Goal: Communication & Community: Answer question/provide support

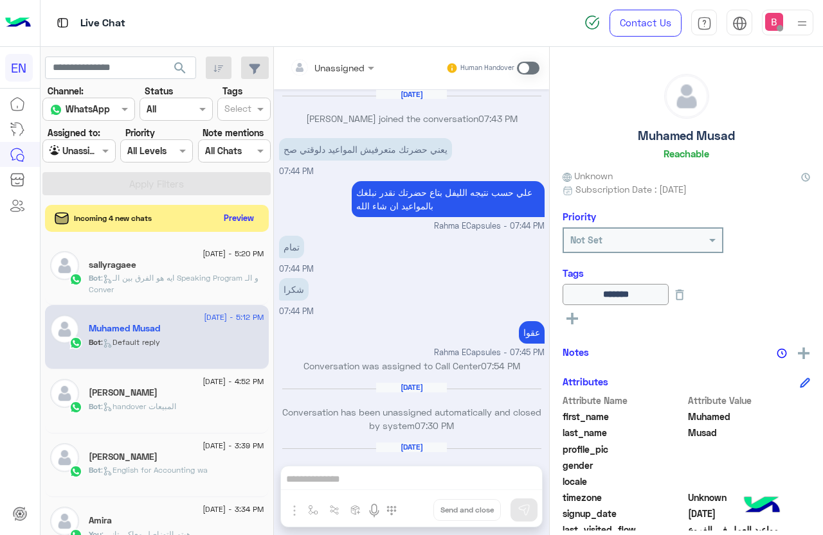
click at [238, 220] on button "Preview" at bounding box center [239, 217] width 40 height 17
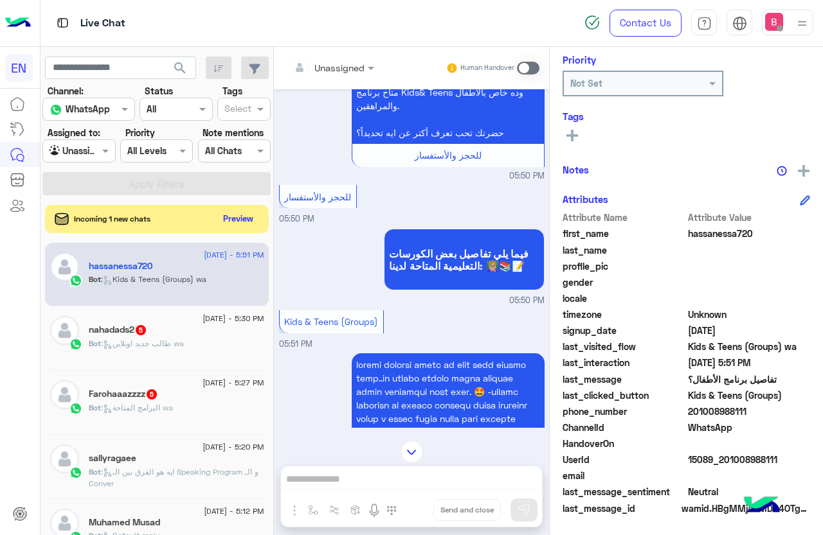
scroll to position [165, 0]
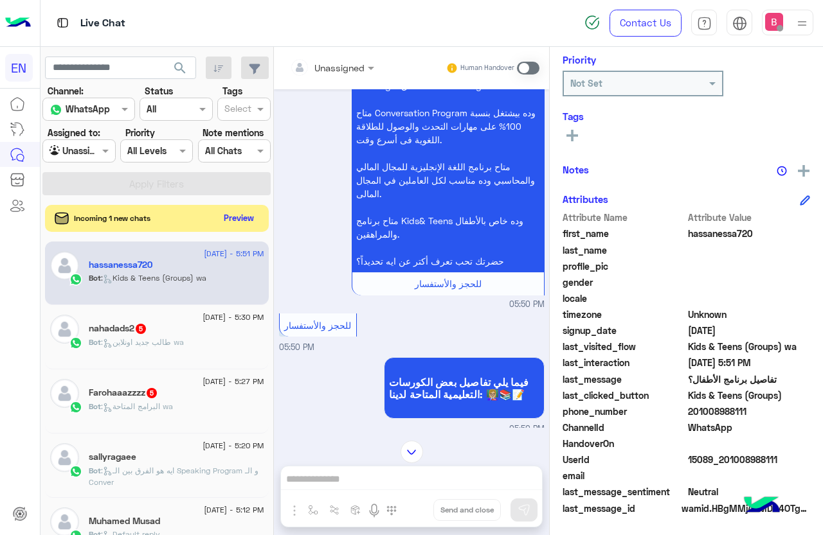
click at [224, 213] on button "Preview" at bounding box center [239, 217] width 40 height 17
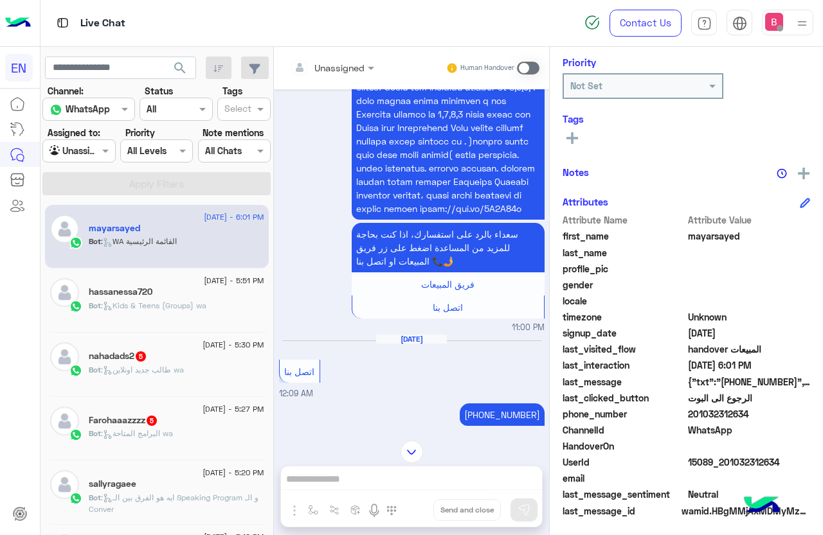
scroll to position [157, 0]
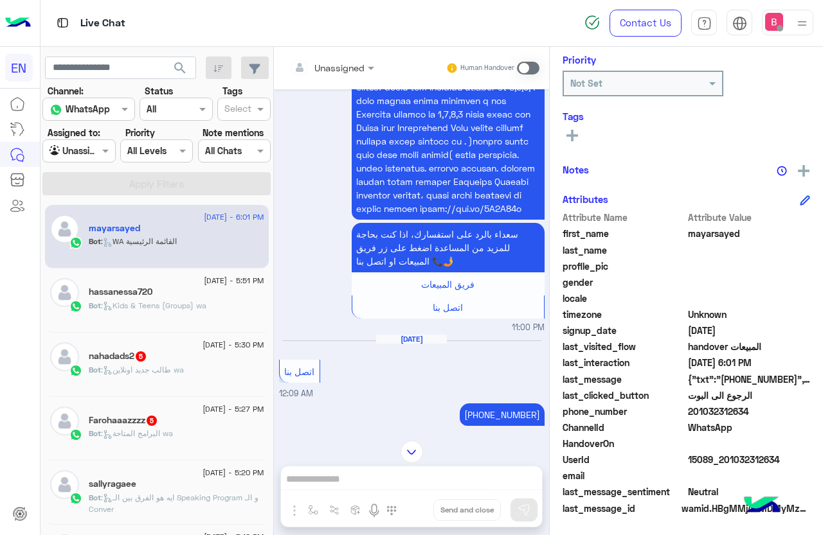
click at [176, 352] on div "nahadads2 5" at bounding box center [176, 357] width 175 height 13
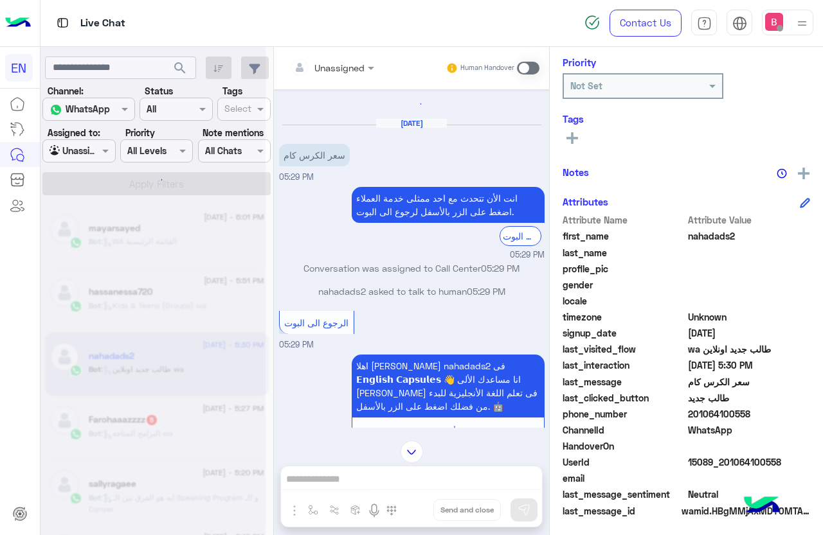
scroll to position [157, 0]
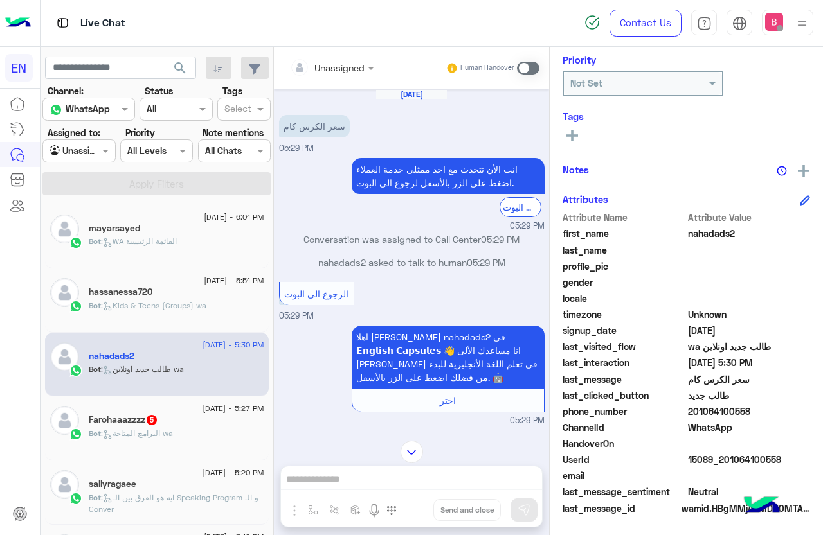
click at [121, 445] on div "Bot : البرامج المتاحة wa" at bounding box center [176, 439] width 175 height 22
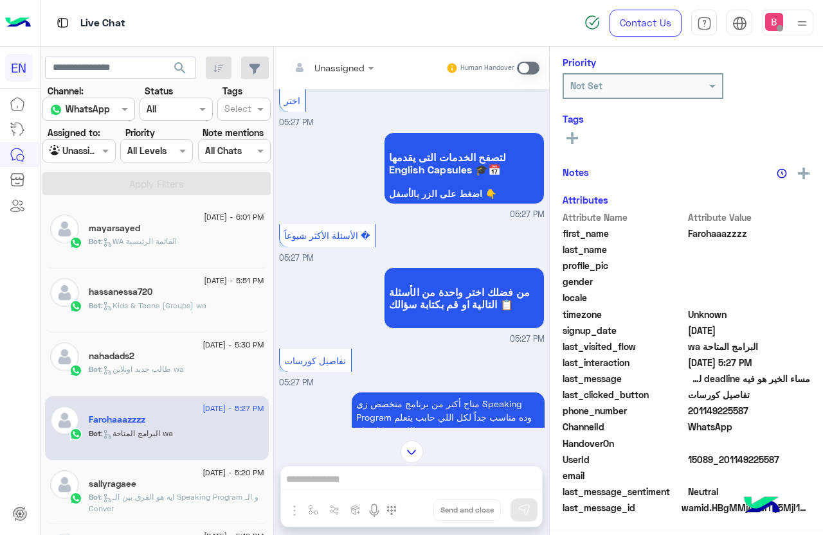
scroll to position [157, 0]
click at [94, 154] on div at bounding box center [78, 150] width 71 height 15
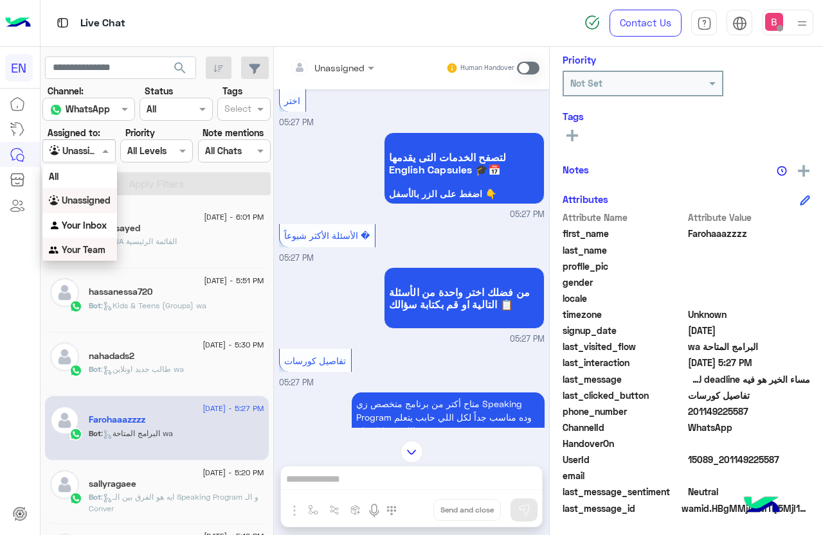
click at [98, 256] on div "Your Team" at bounding box center [79, 250] width 75 height 25
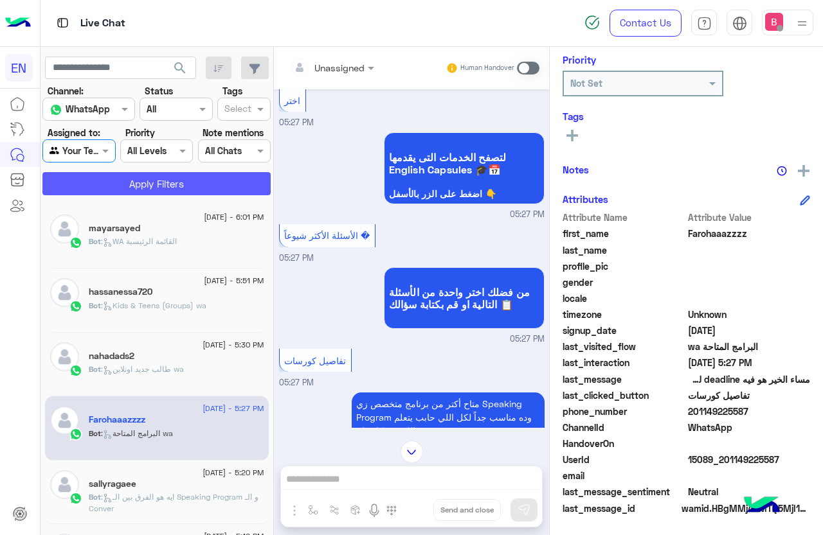
click at [143, 176] on button "Apply Filters" at bounding box center [156, 183] width 228 height 23
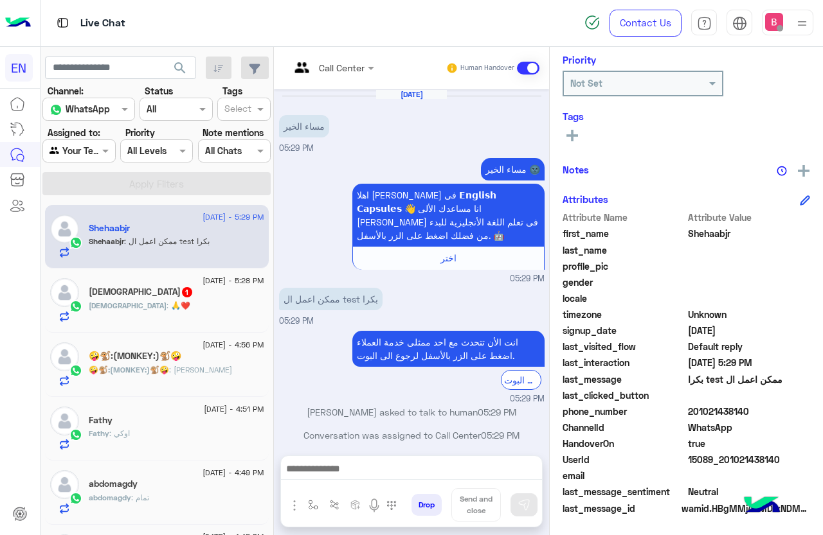
drag, startPoint x: 690, startPoint y: 409, endPoint x: 738, endPoint y: 416, distance: 48.0
click at [770, 414] on span "201021438140" at bounding box center [749, 411] width 123 height 13
copy span "01021438140"
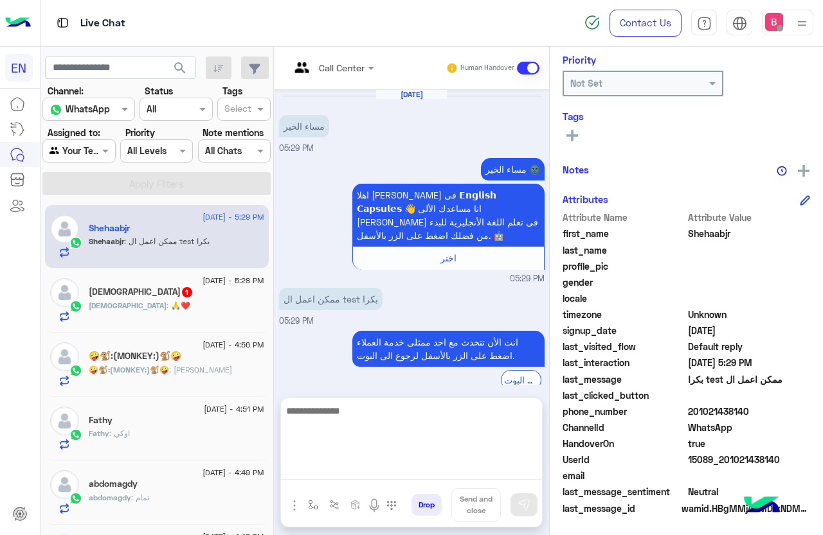
click at [377, 471] on textarea at bounding box center [411, 441] width 261 height 77
type textarea "**********"
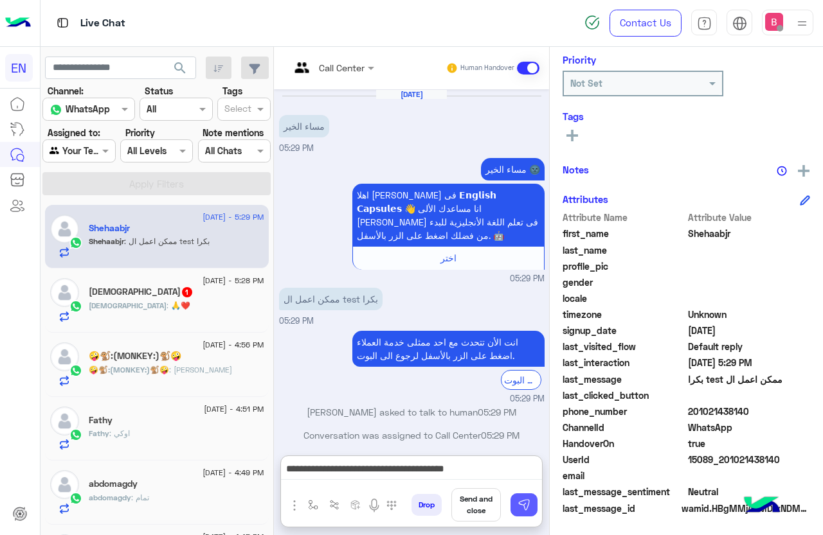
click at [510, 501] on button at bounding box center [523, 505] width 27 height 23
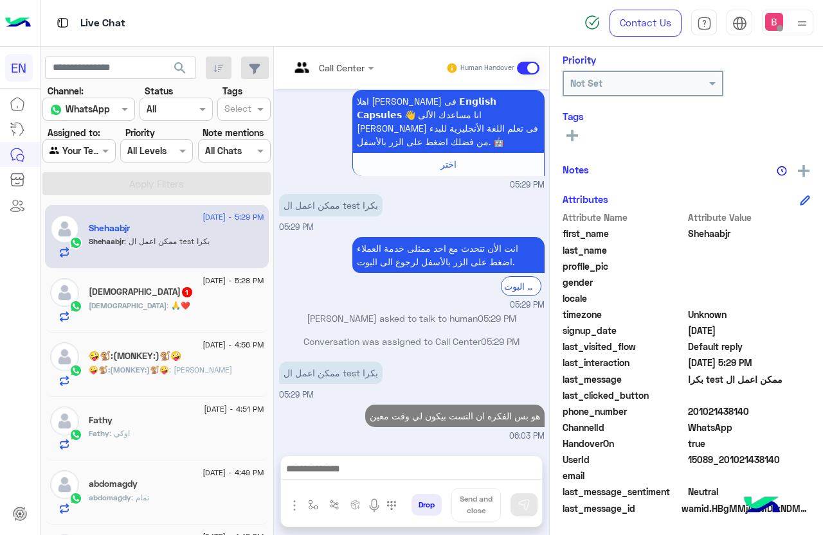
click at [188, 321] on div "[DEMOGRAPHIC_DATA] : 🙏❤️" at bounding box center [176, 311] width 175 height 22
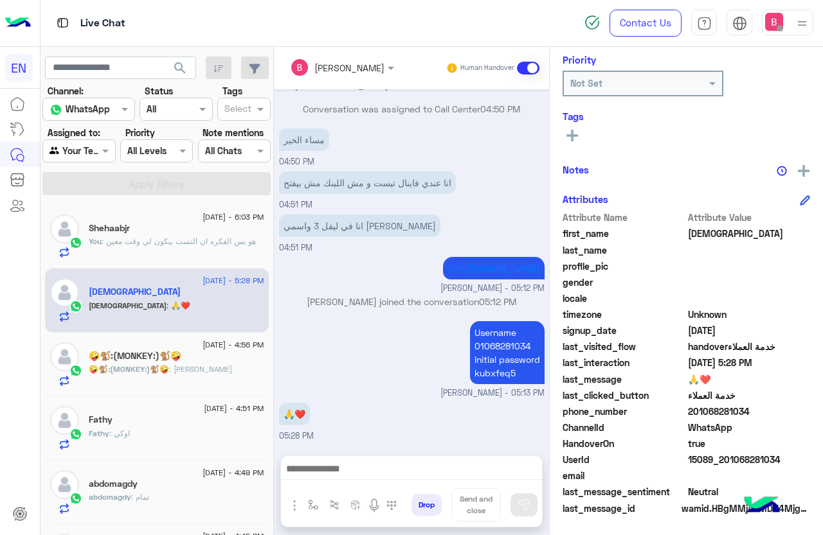
scroll to position [257, 0]
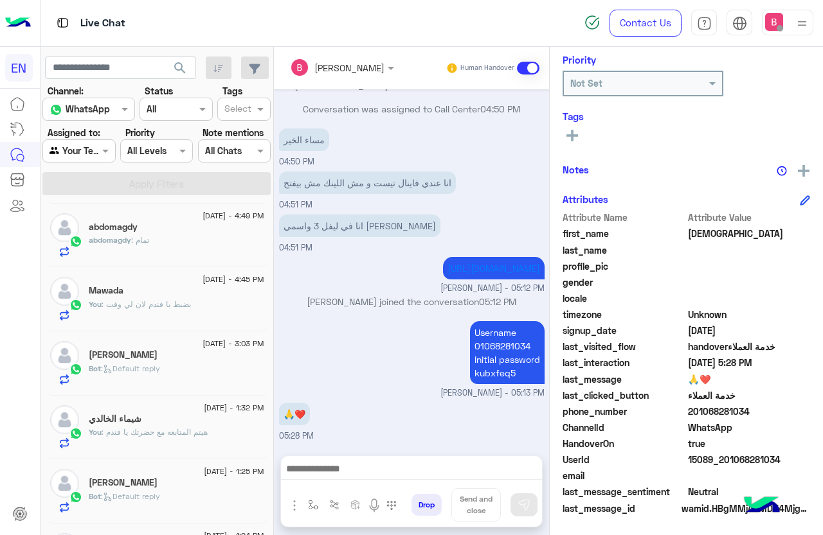
click at [98, 141] on div "Agent Filter Your Team" at bounding box center [78, 150] width 73 height 23
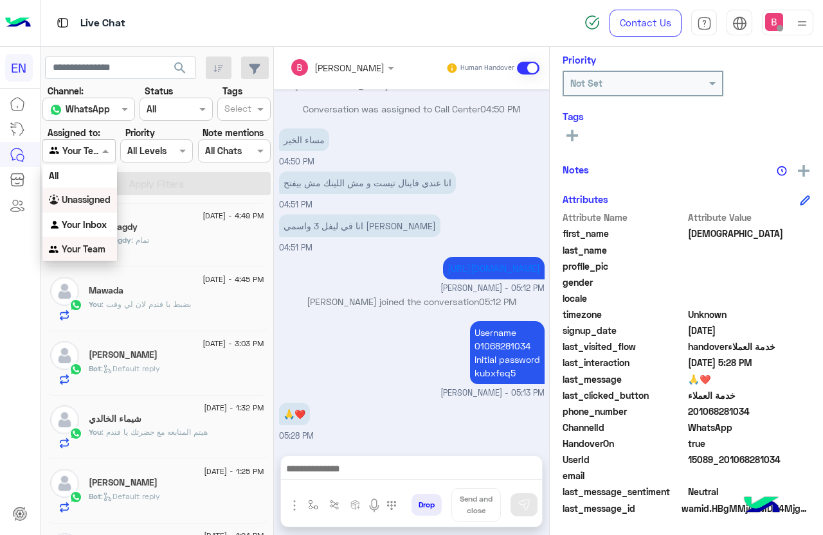
click at [78, 204] on b "Unassigned" at bounding box center [86, 199] width 49 height 11
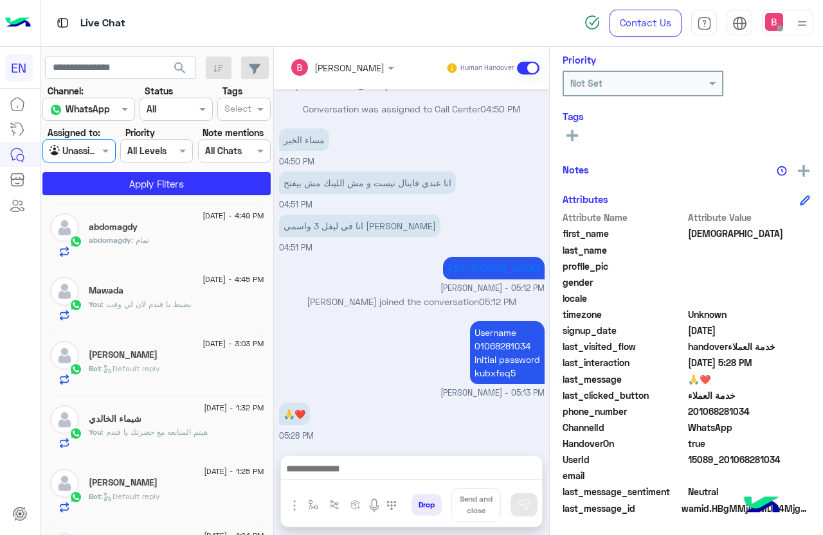
click at [127, 169] on section "Channel: Channel WhatsApp Status Channel All Tags Select Assigned to: Agent Fil…" at bounding box center [157, 139] width 214 height 111
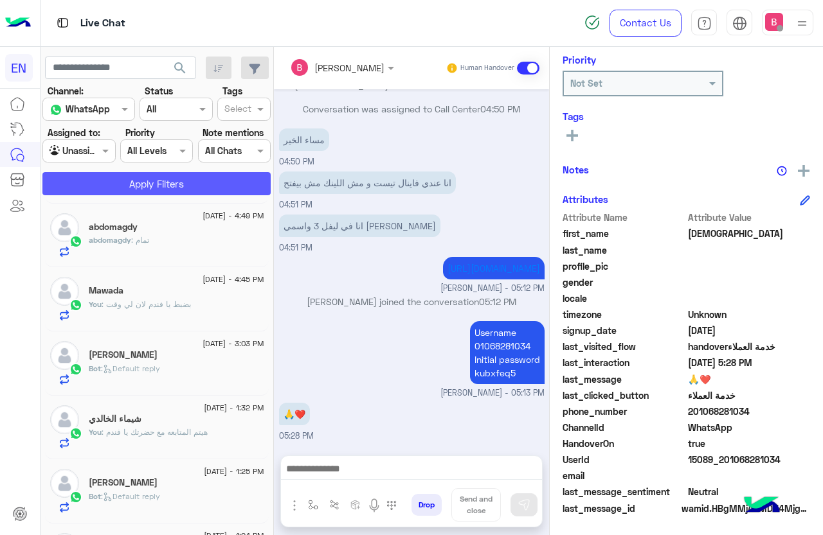
click at [123, 186] on button "Apply Filters" at bounding box center [156, 183] width 228 height 23
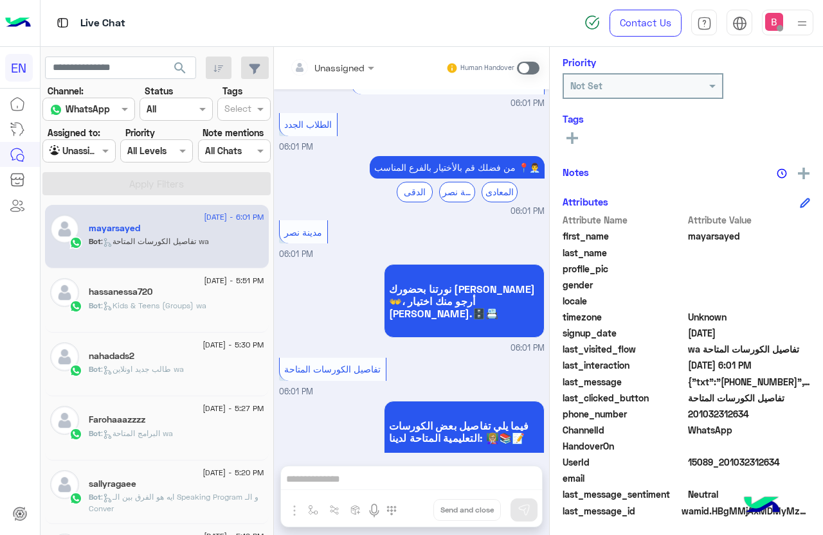
scroll to position [157, 0]
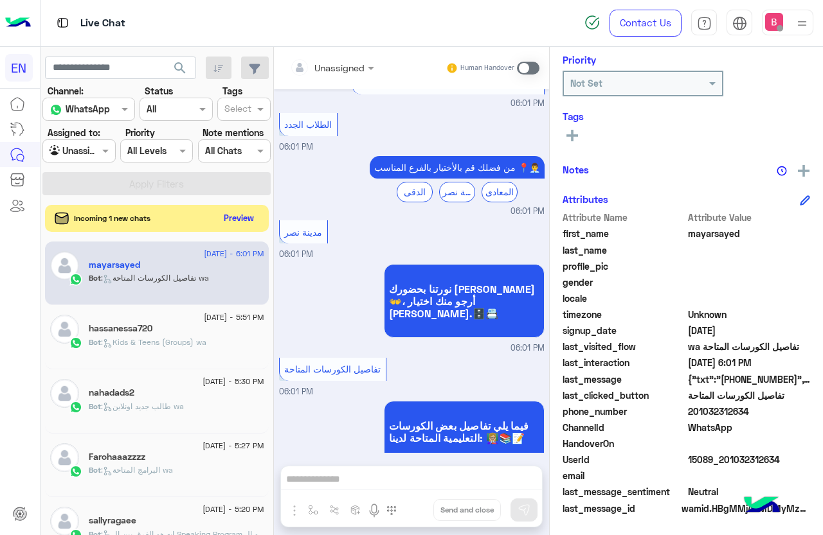
click at [250, 220] on button "Preview" at bounding box center [239, 217] width 40 height 17
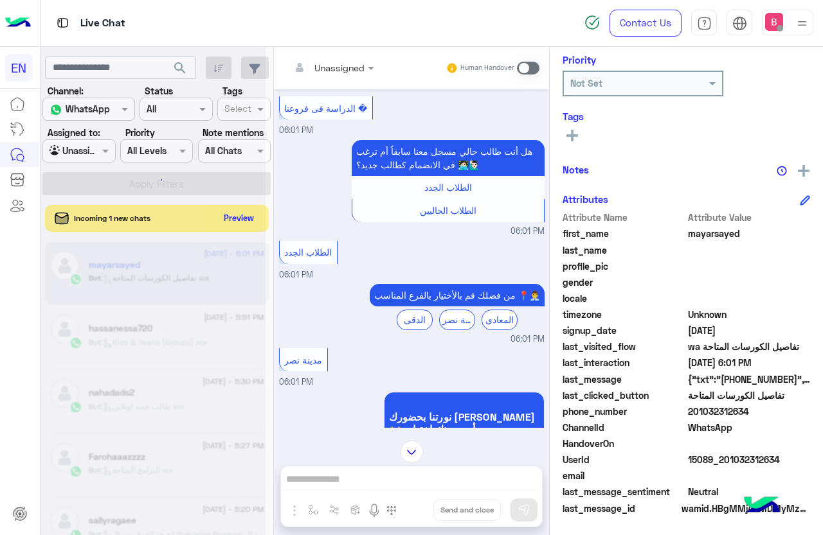
scroll to position [1517, 0]
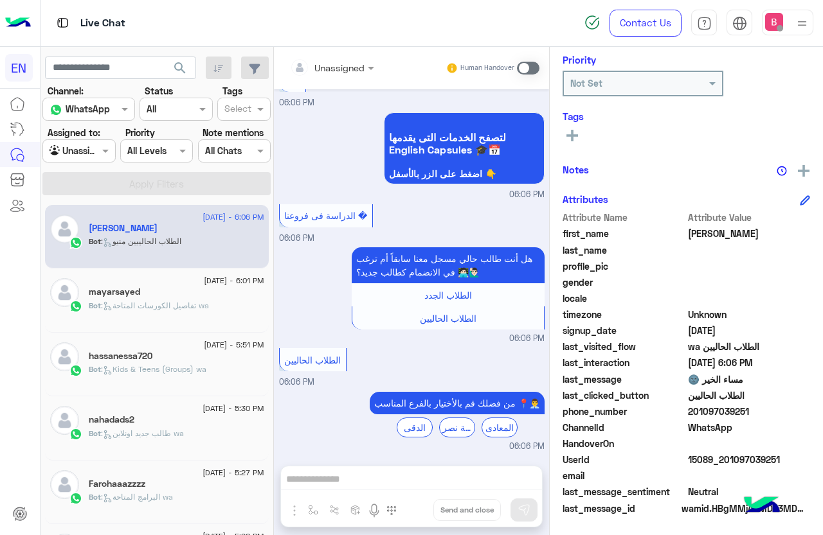
scroll to position [344, 0]
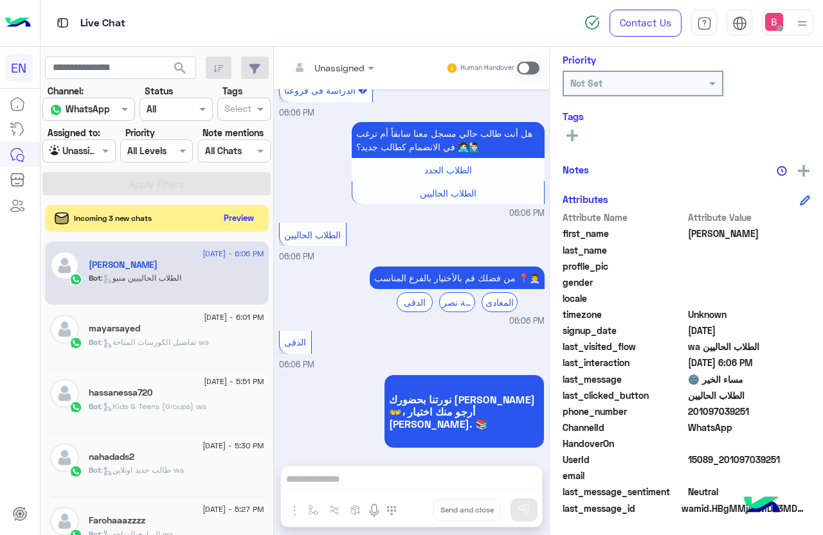
click at [241, 217] on button "Preview" at bounding box center [239, 217] width 40 height 17
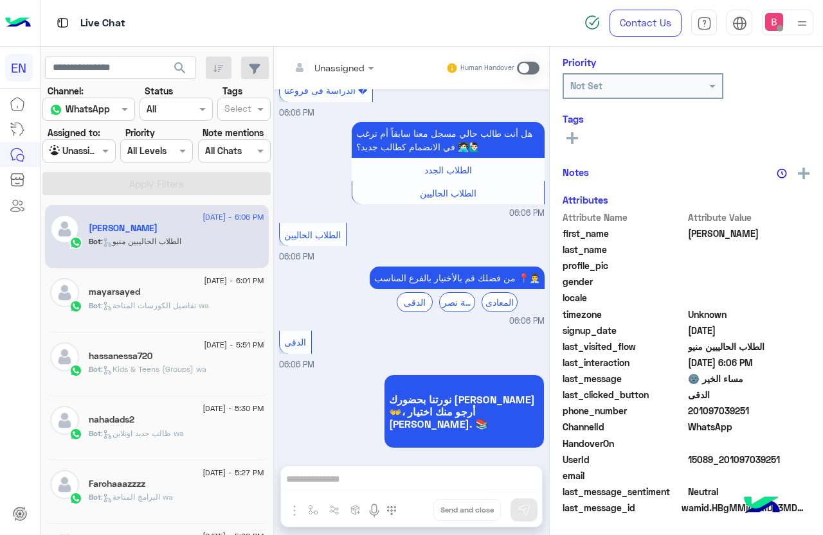
scroll to position [157, 0]
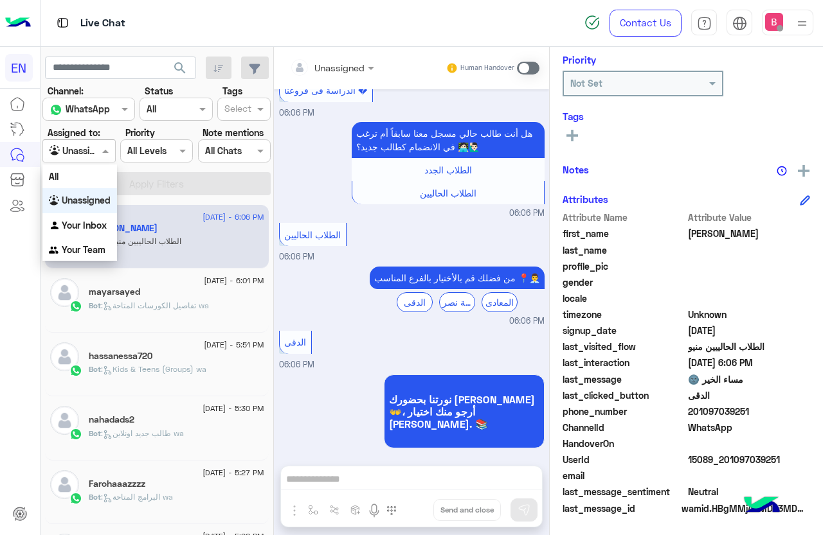
click at [102, 139] on div "Agent Filter Unassigned" at bounding box center [78, 150] width 73 height 23
click at [96, 252] on b "Your Team" at bounding box center [84, 249] width 44 height 11
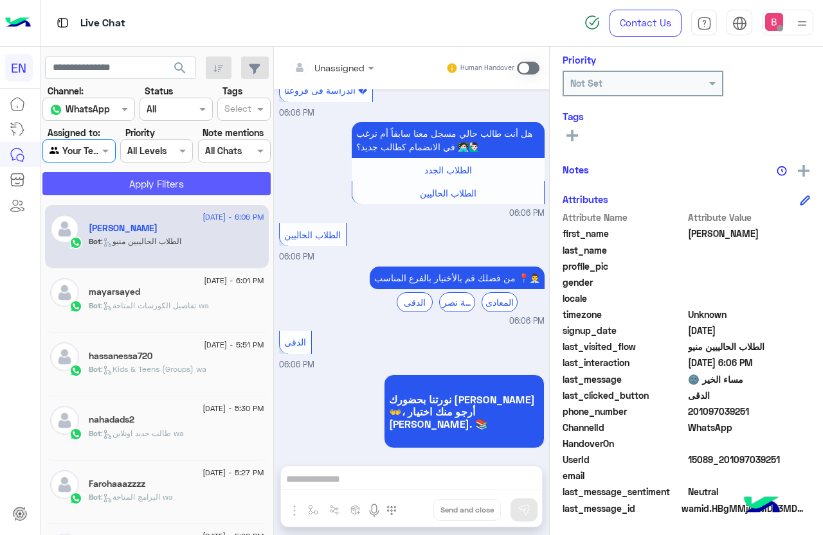
click at [109, 180] on button "Apply Filters" at bounding box center [156, 183] width 228 height 23
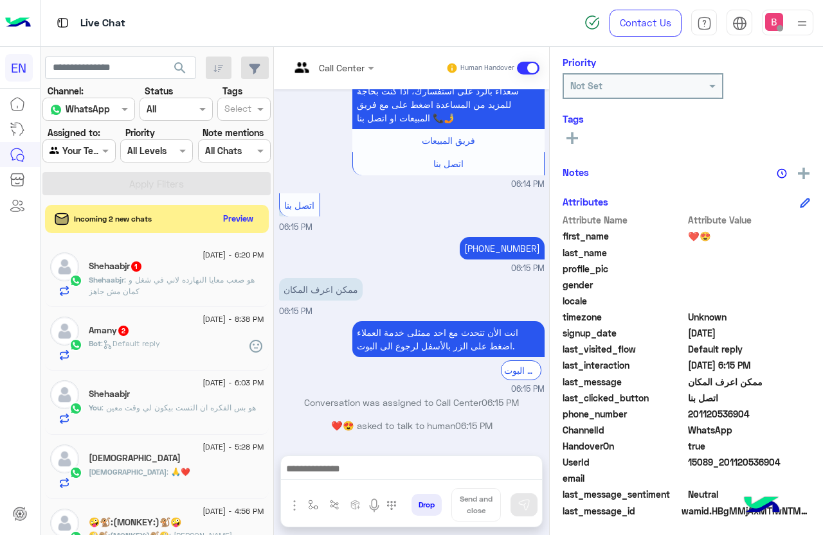
scroll to position [157, 0]
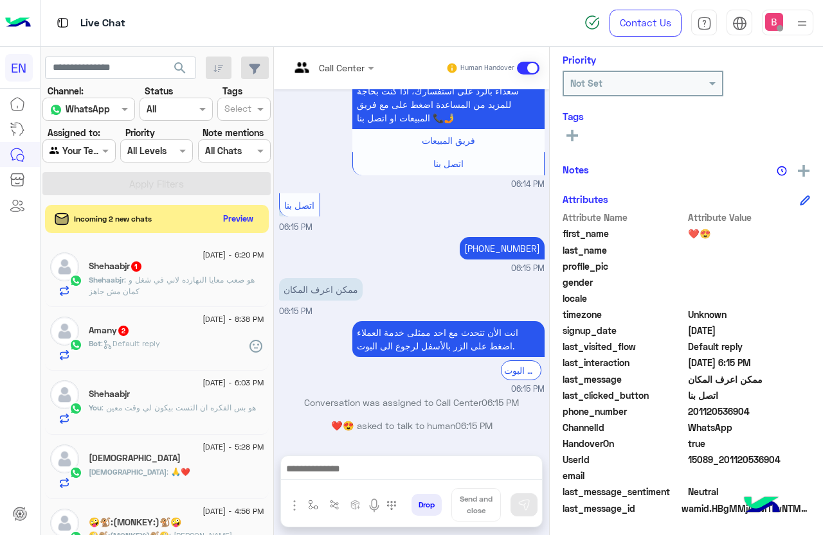
click at [345, 69] on div at bounding box center [331, 67] width 97 height 15
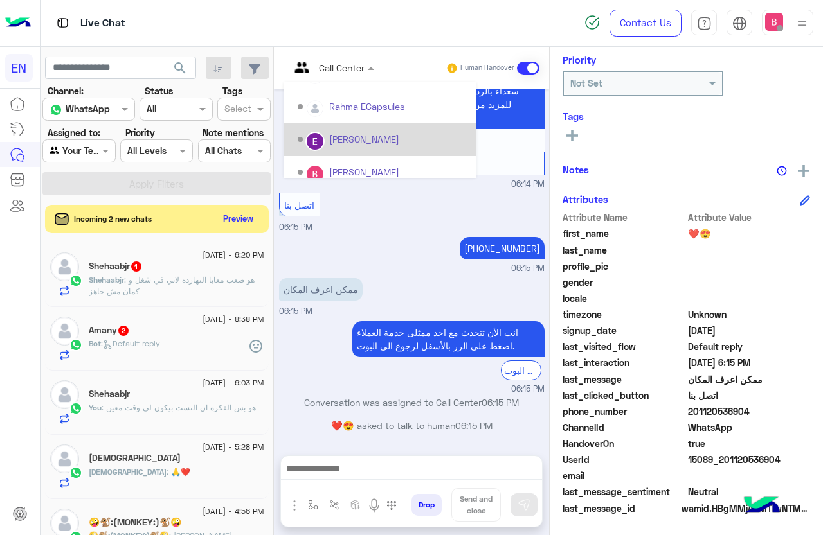
scroll to position [213, 0]
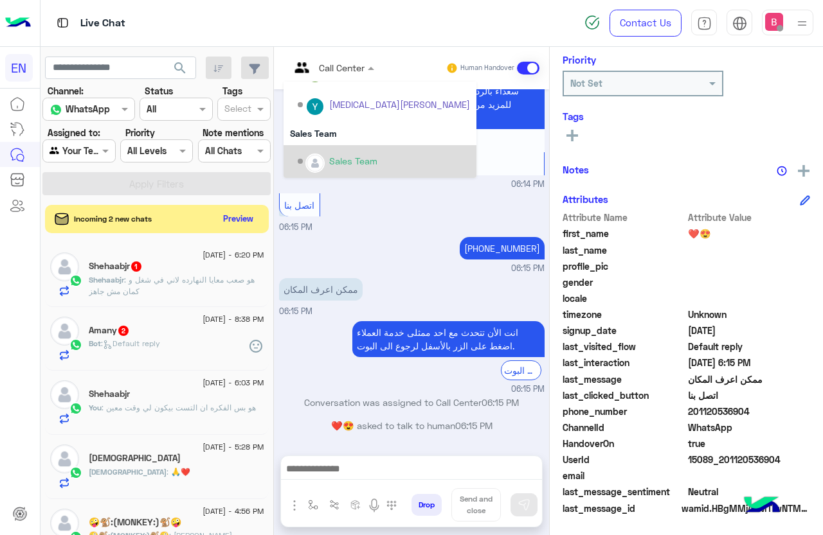
click at [339, 159] on div "Sales Team" at bounding box center [353, 160] width 48 height 13
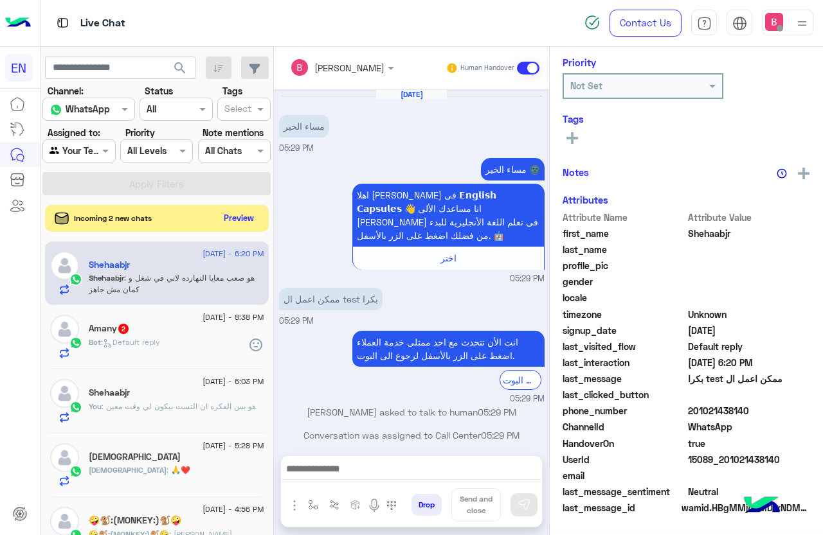
scroll to position [173, 0]
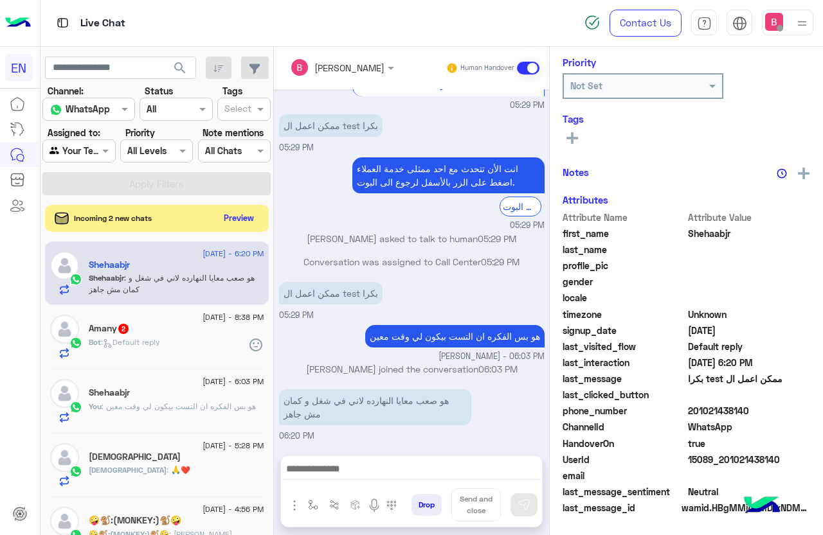
click at [227, 217] on button "Preview" at bounding box center [239, 217] width 40 height 17
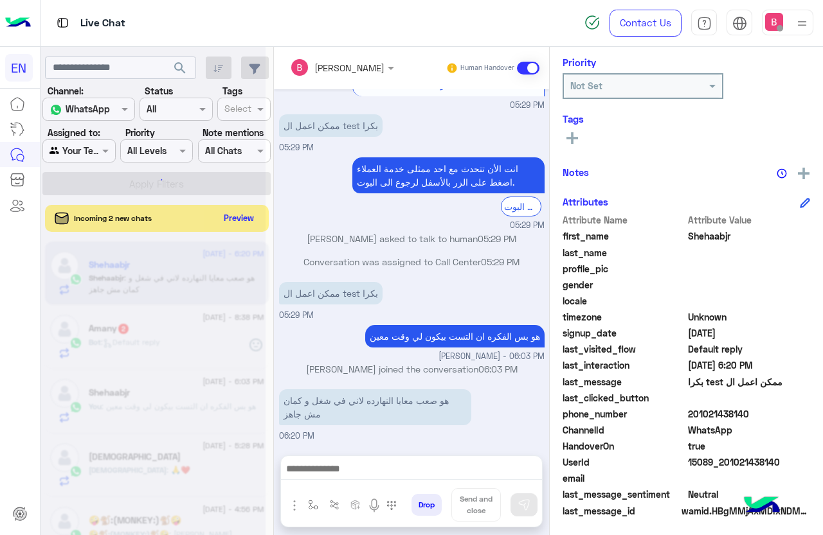
scroll to position [157, 0]
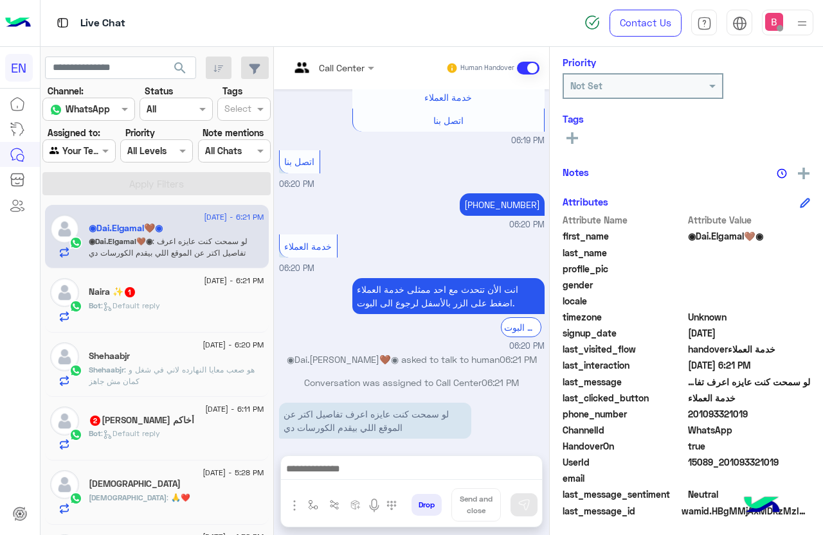
scroll to position [157, 0]
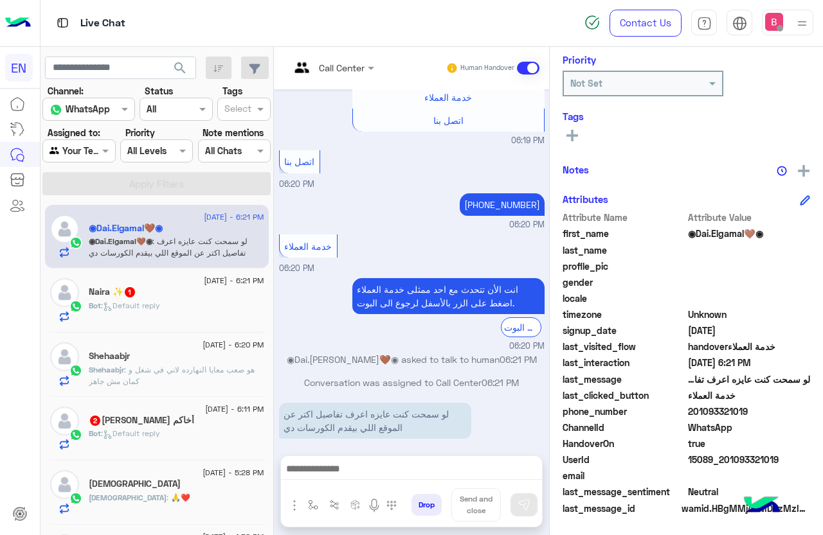
click at [355, 66] on div at bounding box center [331, 67] width 97 height 15
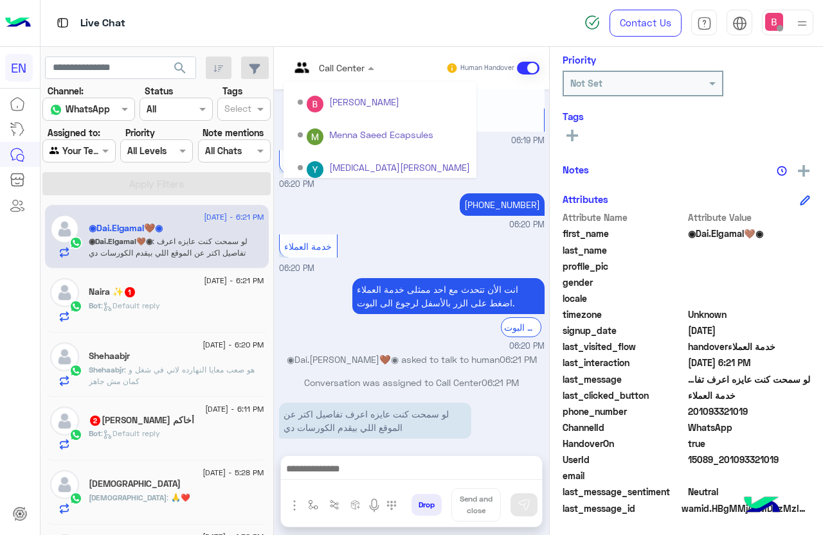
scroll to position [213, 0]
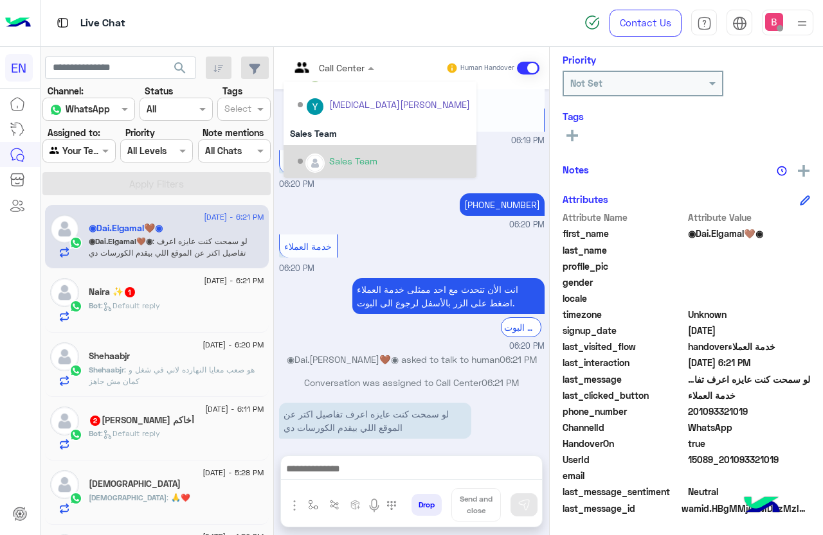
click at [344, 152] on div "Sales Team" at bounding box center [384, 161] width 172 height 22
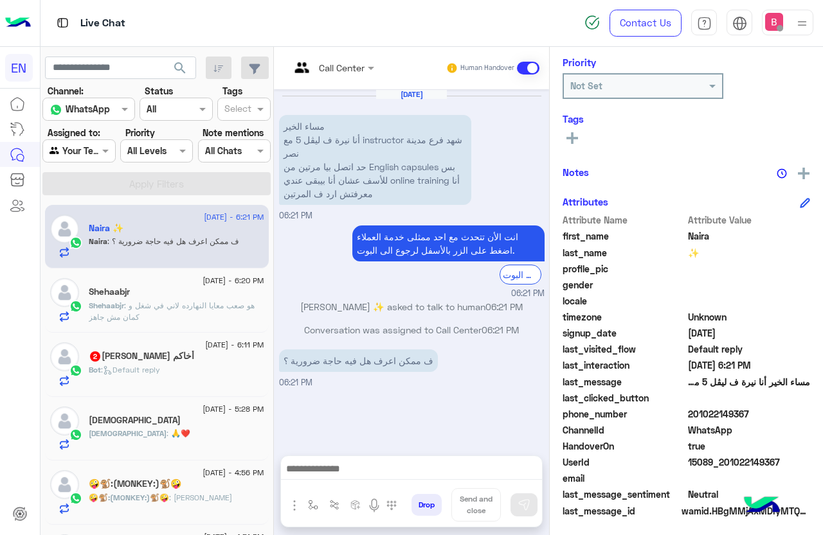
scroll to position [157, 0]
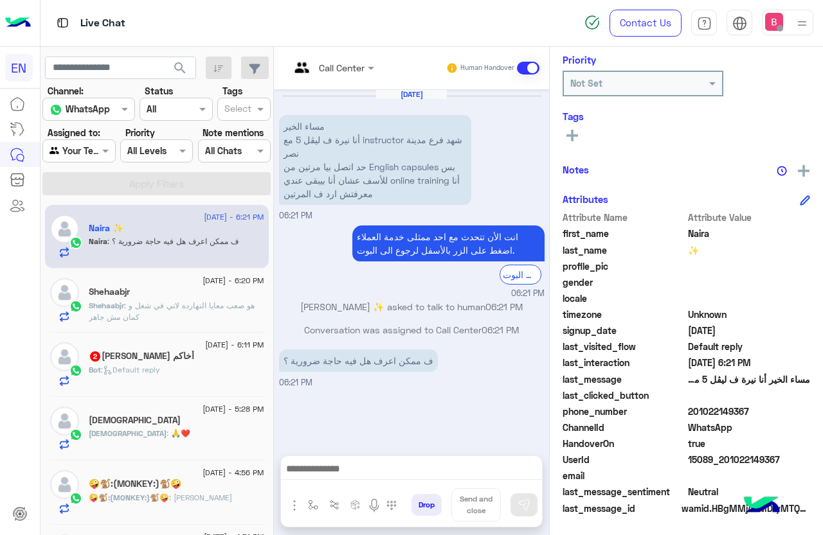
drag, startPoint x: 690, startPoint y: 411, endPoint x: 779, endPoint y: 411, distance: 89.3
click at [779, 411] on span "201022149367" at bounding box center [749, 411] width 123 height 13
copy span "01022149367"
click at [427, 459] on div at bounding box center [411, 472] width 261 height 32
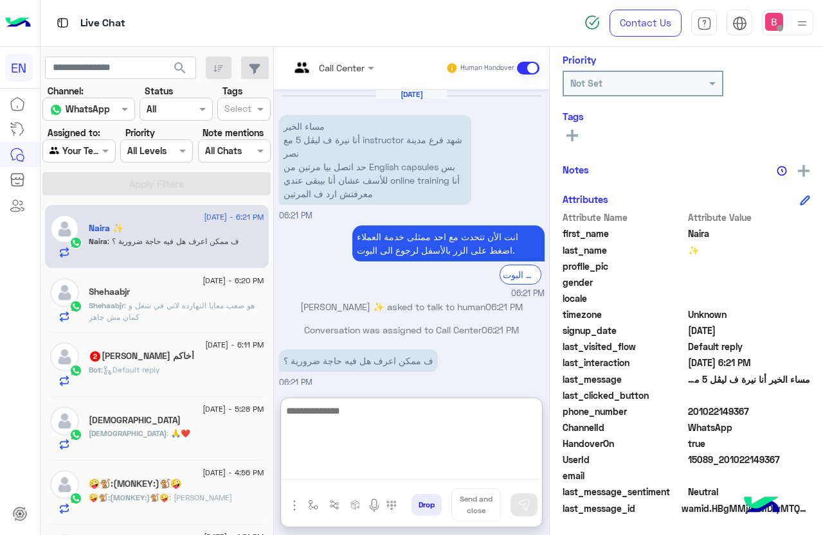
click at [387, 476] on textarea at bounding box center [411, 441] width 261 height 77
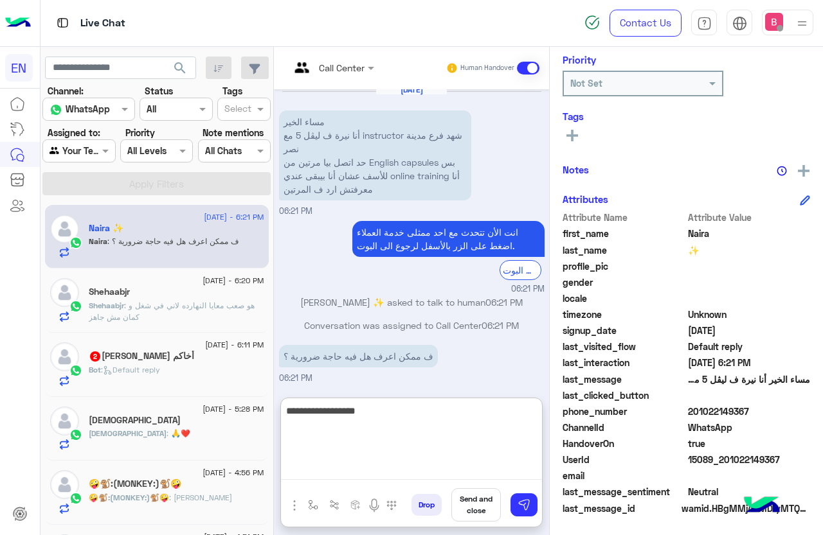
type textarea "**********"
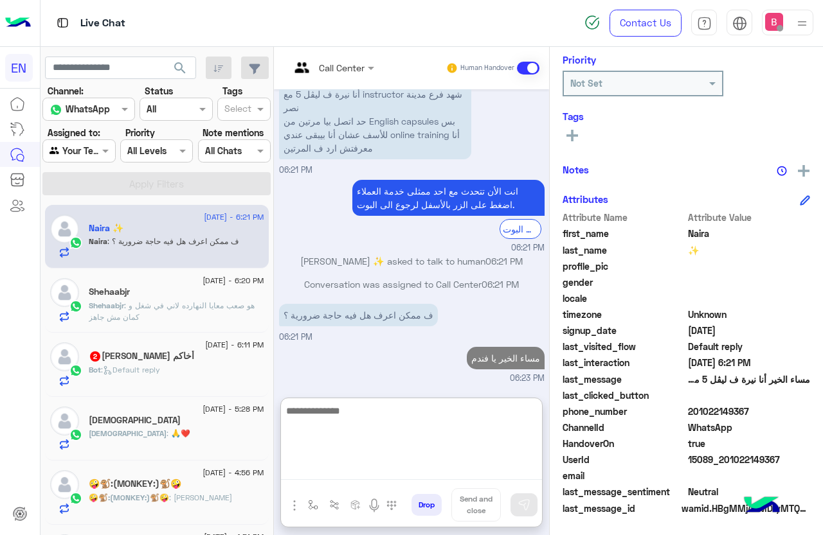
scroll to position [69, 0]
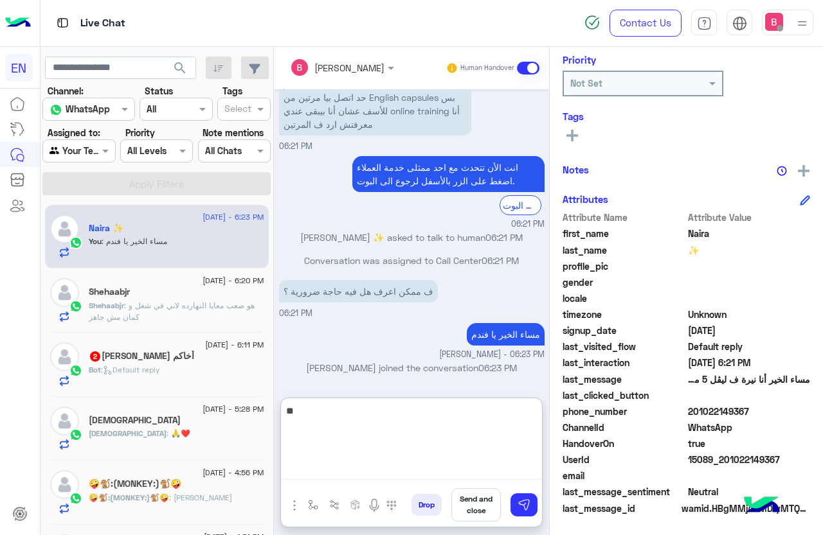
type textarea "*"
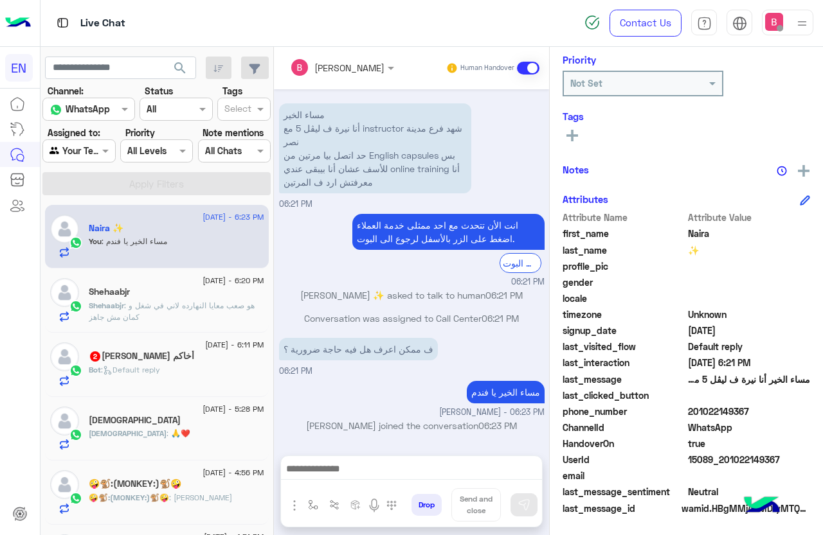
click at [213, 317] on p "Shehaabjr : هو صعب معايا النهارده لاني في شغل و كمان مش جاهز" at bounding box center [176, 311] width 175 height 23
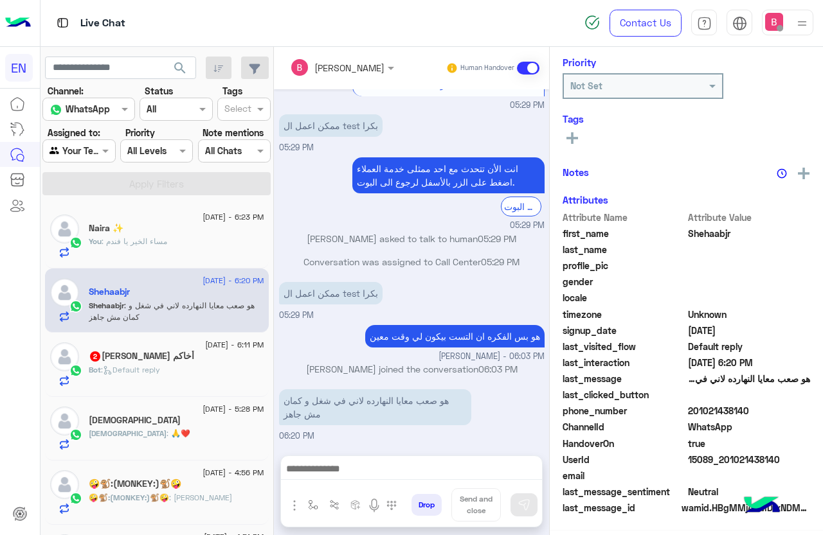
scroll to position [157, 0]
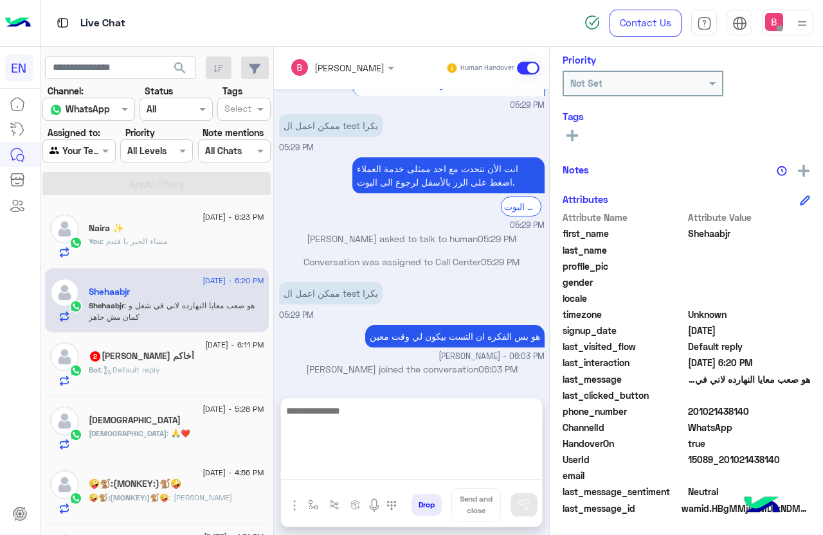
click at [344, 472] on textarea at bounding box center [411, 441] width 261 height 77
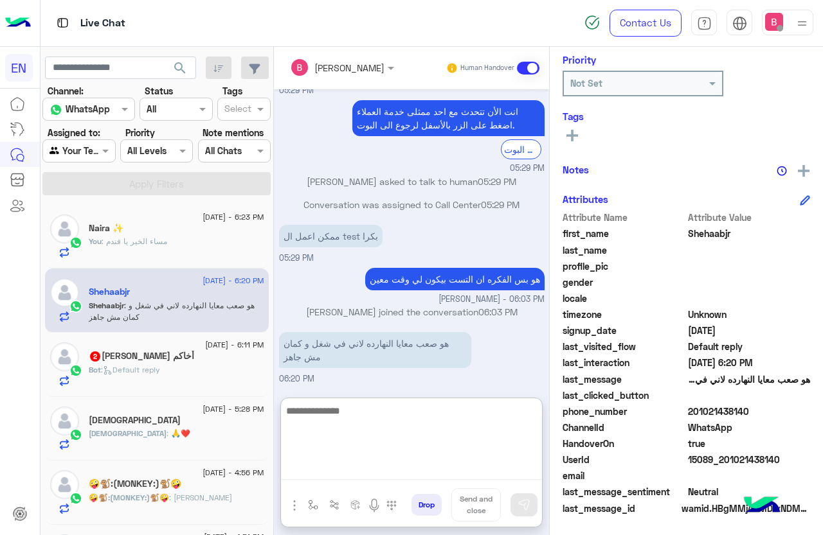
click at [378, 423] on textarea at bounding box center [411, 441] width 261 height 77
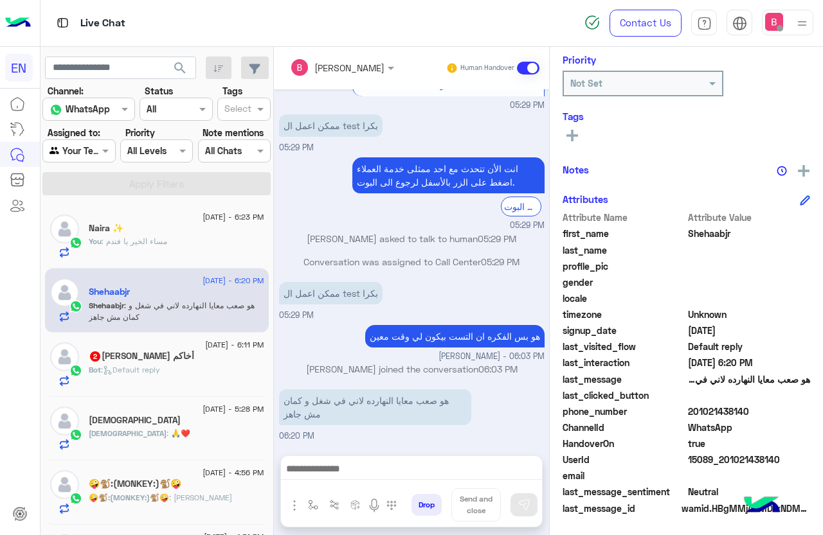
click at [161, 354] on div "أخاكم [PERSON_NAME] 2" at bounding box center [176, 357] width 175 height 13
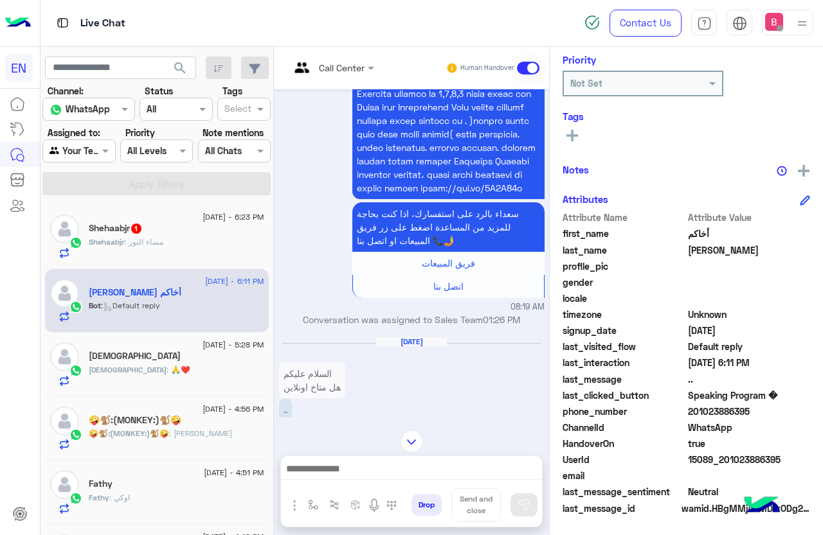
click at [141, 237] on span ": مساء النور" at bounding box center [143, 242] width 39 height 10
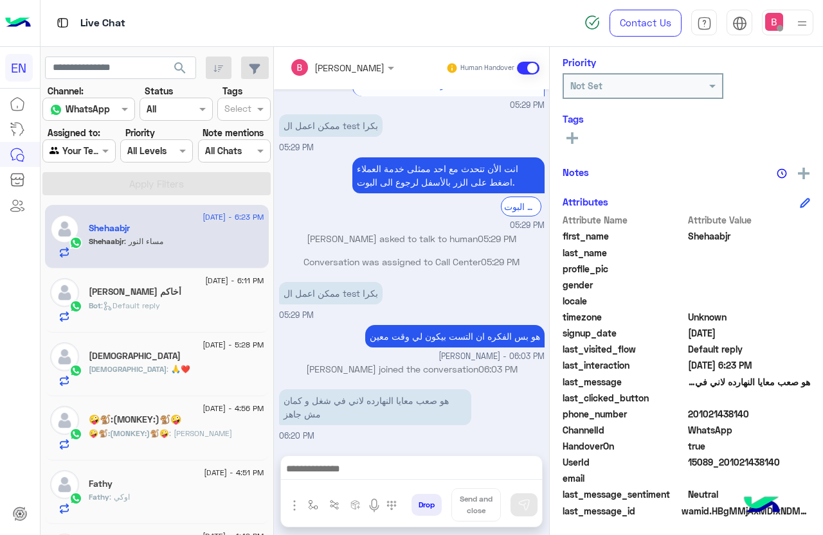
scroll to position [157, 0]
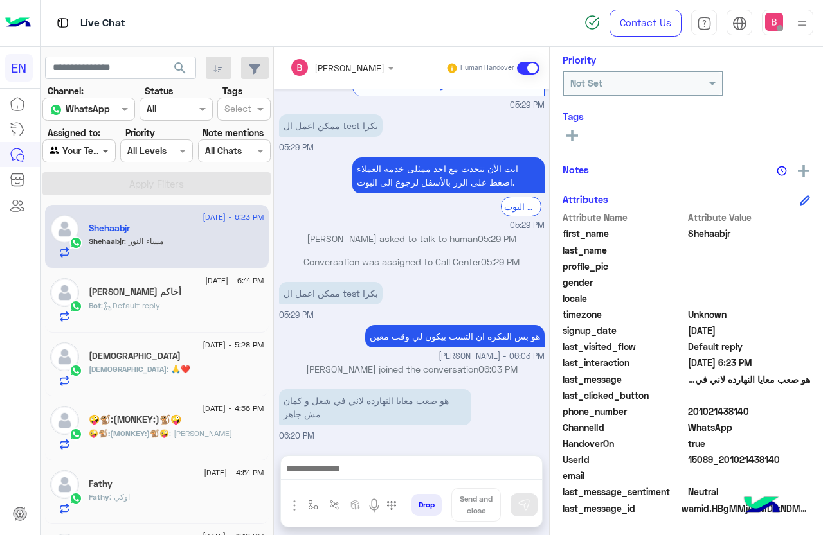
click at [100, 150] on span at bounding box center [107, 150] width 16 height 13
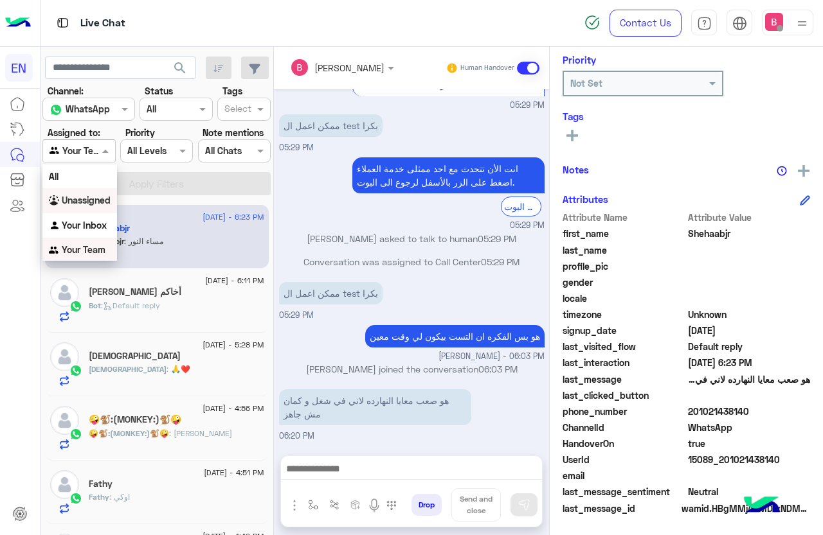
scroll to position [1, 0]
click at [95, 200] on b "Unassigned" at bounding box center [86, 199] width 49 height 11
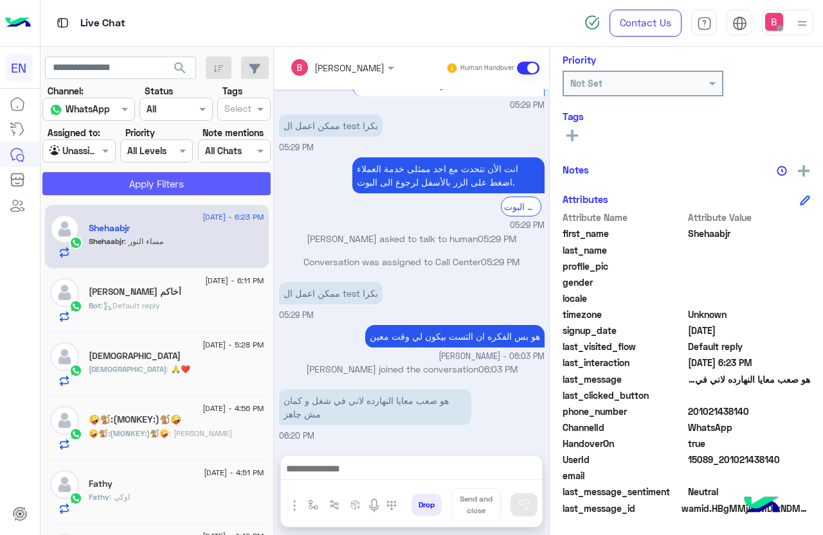
click at [116, 184] on button "Apply Filters" at bounding box center [156, 183] width 228 height 23
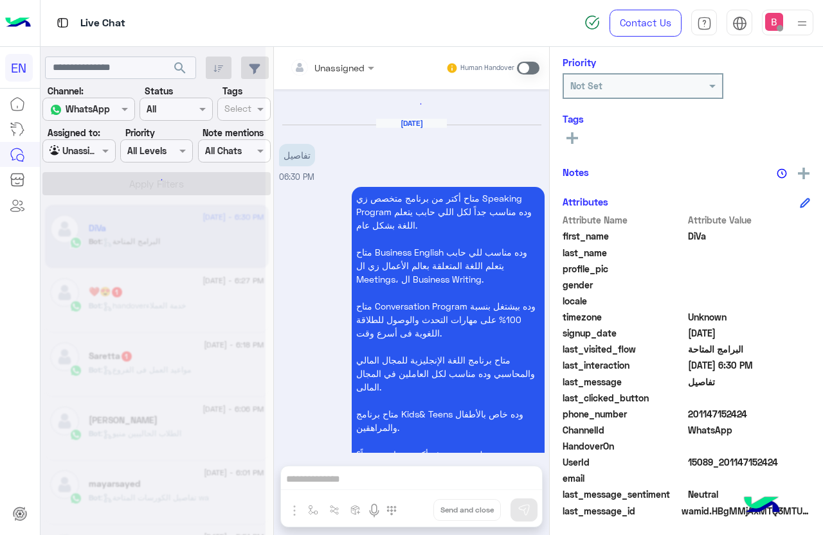
scroll to position [157, 0]
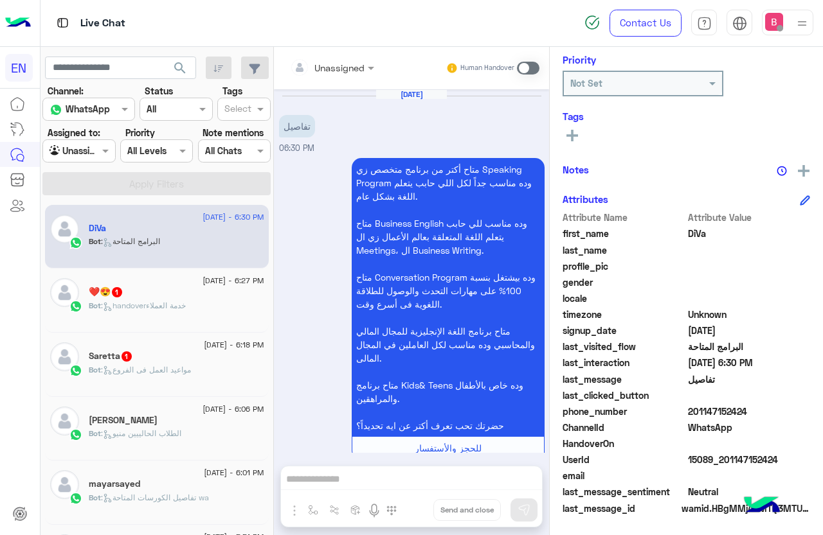
click at [152, 318] on div "Bot : handoverخدمة العملاء" at bounding box center [176, 311] width 175 height 22
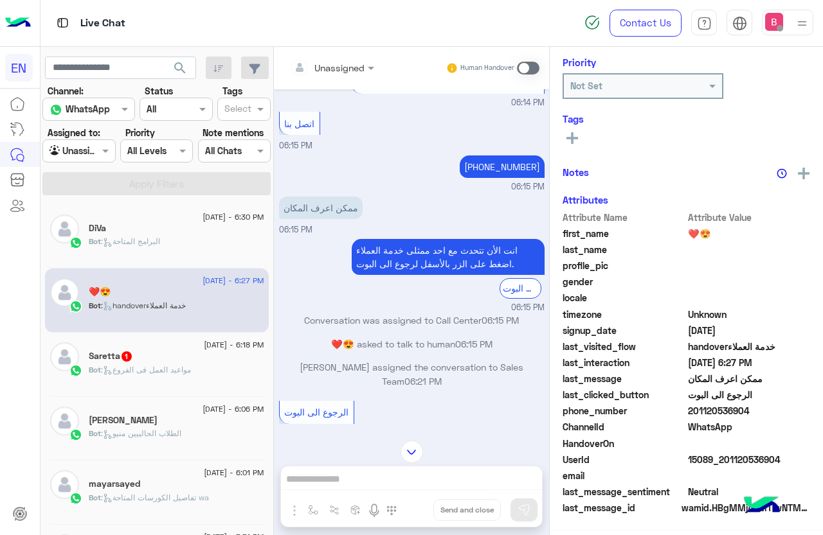
scroll to position [157, 0]
click at [204, 343] on span "[DATE] - 6:18 PM" at bounding box center [234, 345] width 60 height 12
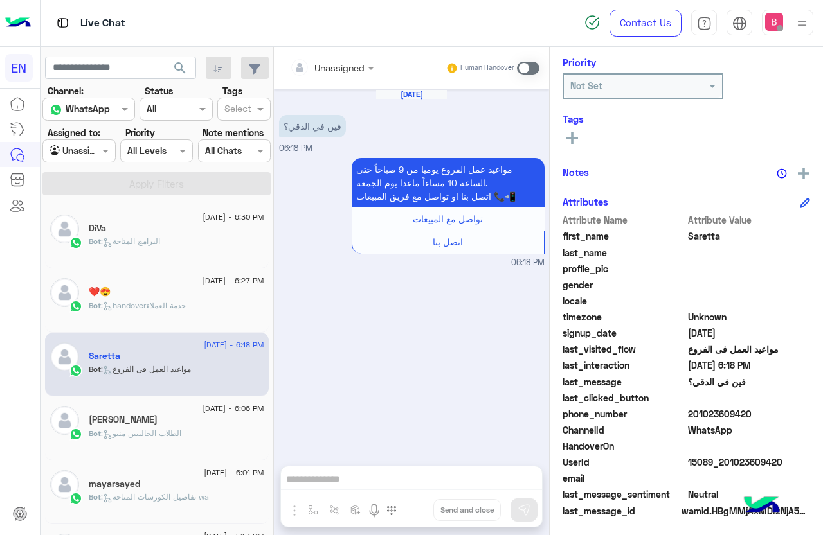
scroll to position [157, 0]
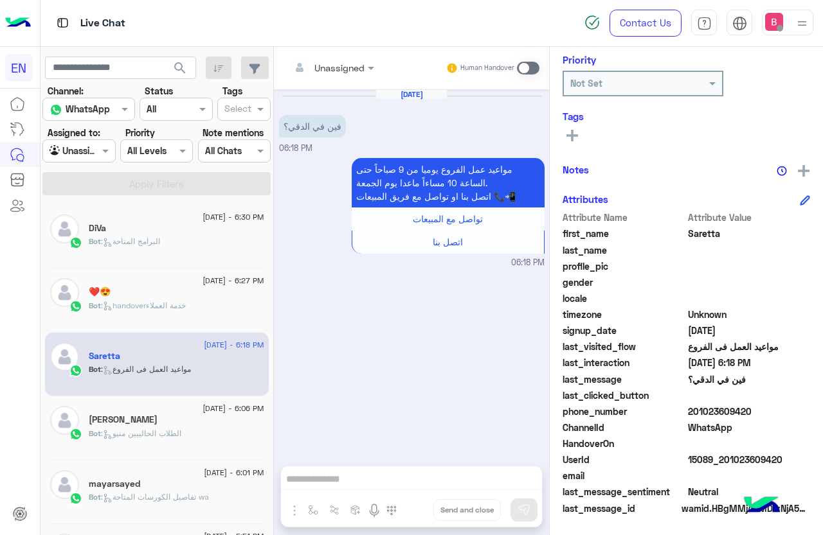
click at [96, 155] on div at bounding box center [78, 150] width 71 height 15
click at [89, 250] on b "Your Team" at bounding box center [84, 249] width 44 height 11
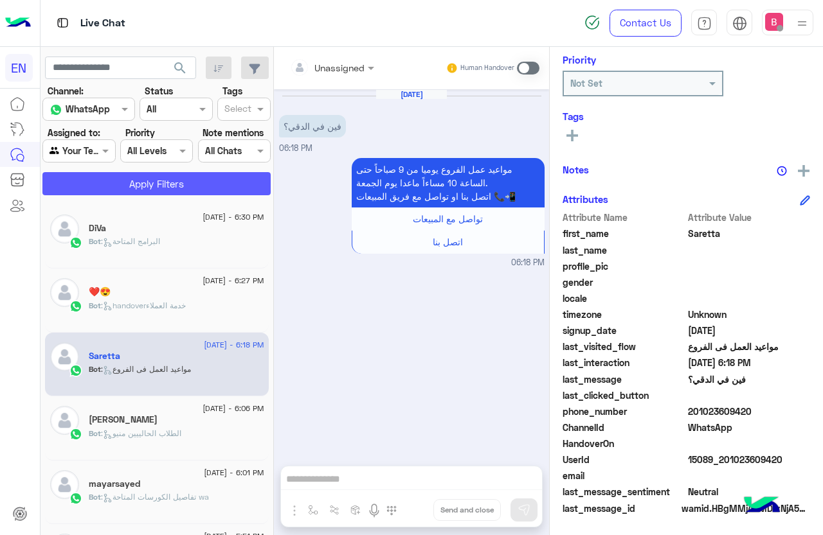
click at [125, 189] on button "Apply Filters" at bounding box center [156, 183] width 228 height 23
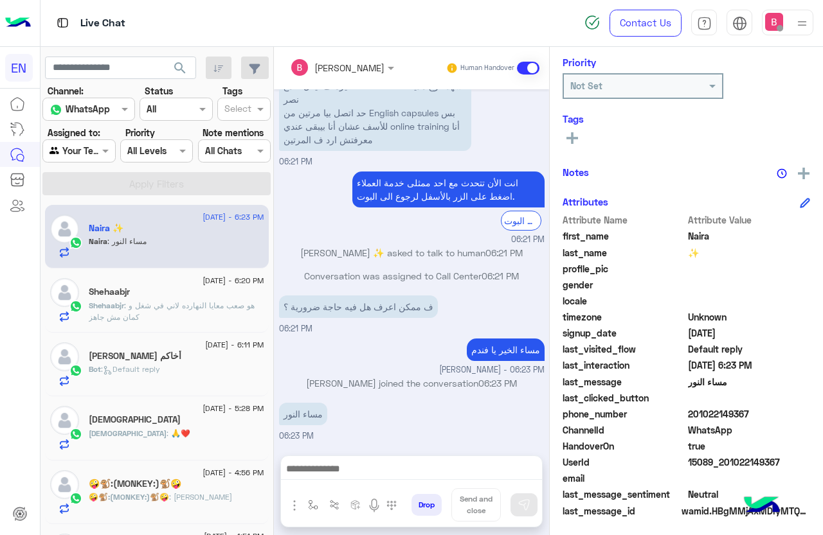
scroll to position [157, 0]
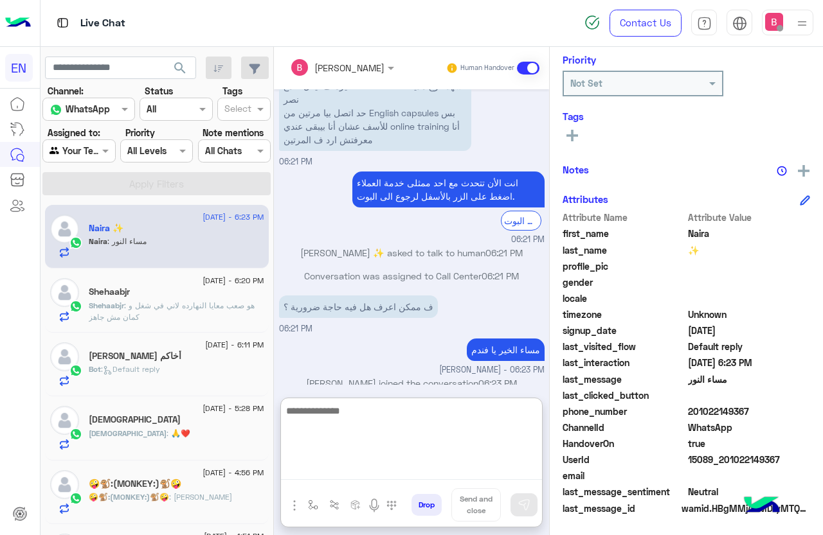
click at [334, 474] on textarea at bounding box center [411, 441] width 261 height 77
click at [348, 422] on textarea at bounding box center [411, 441] width 261 height 77
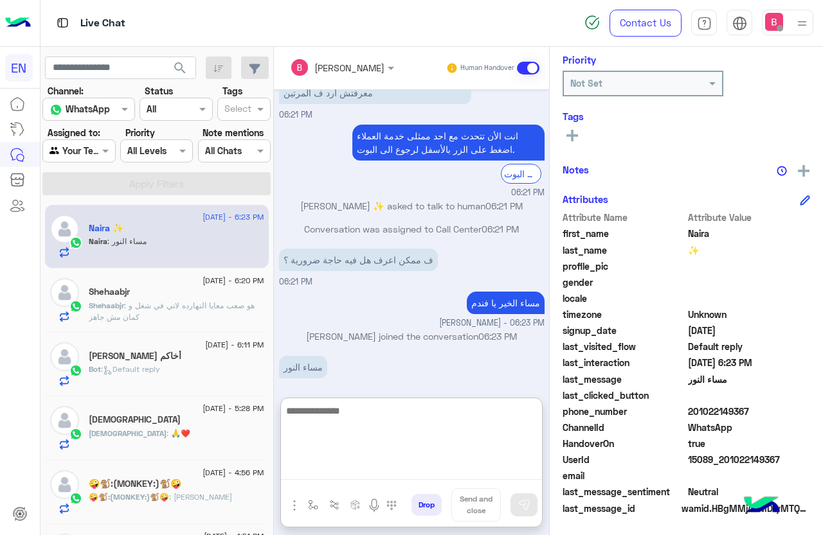
scroll to position [112, 0]
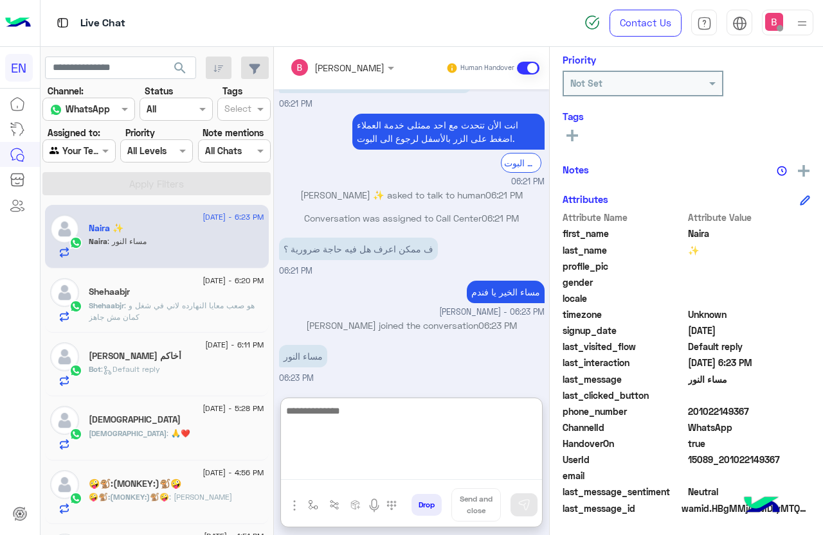
click at [332, 416] on textarea at bounding box center [411, 441] width 261 height 77
type textarea "*"
type textarea "**********"
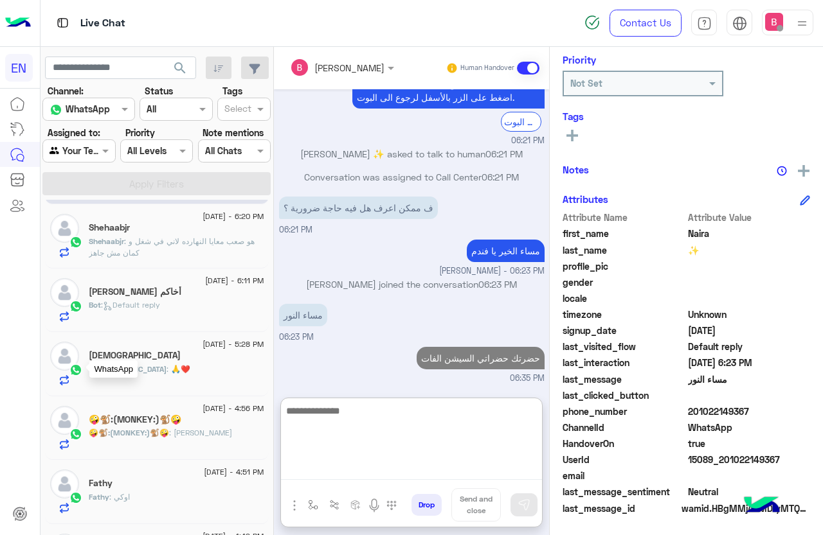
scroll to position [0, 0]
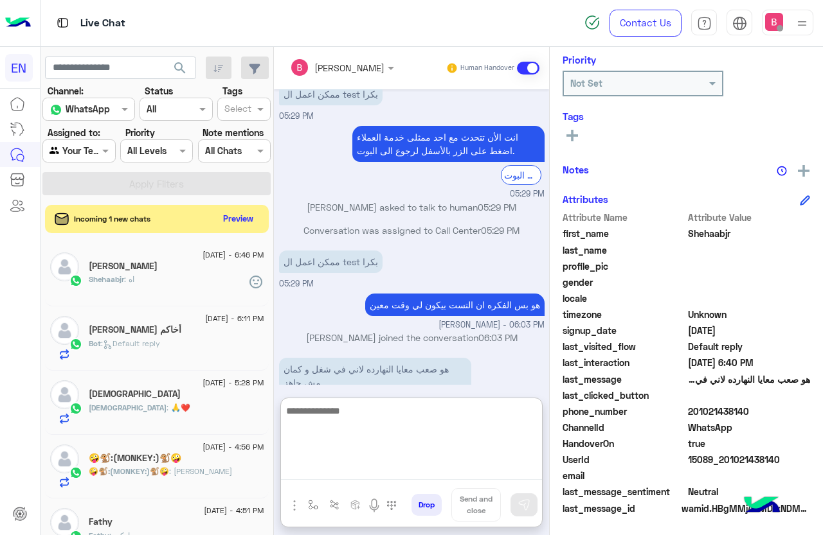
scroll to position [176, 0]
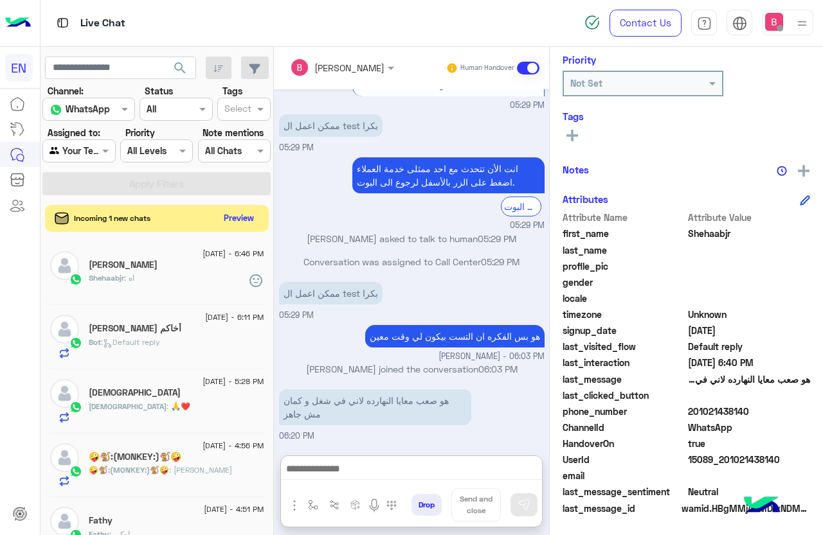
click at [242, 220] on button "Preview" at bounding box center [239, 217] width 40 height 17
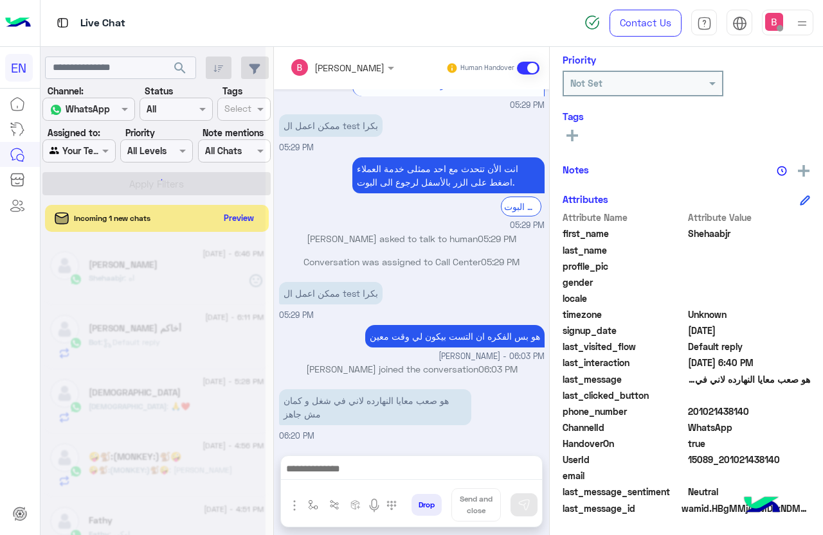
scroll to position [173, 0]
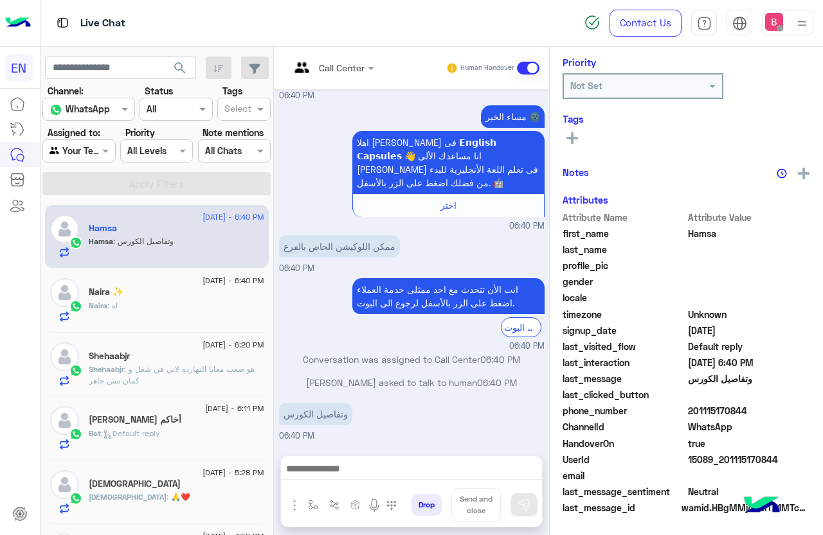
scroll to position [157, 0]
click at [325, 65] on input "text" at bounding box center [316, 67] width 52 height 13
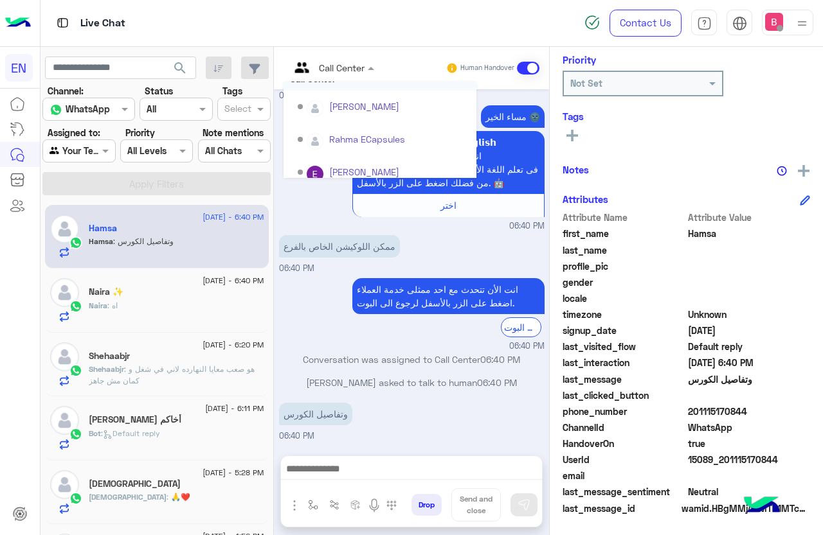
scroll to position [213, 0]
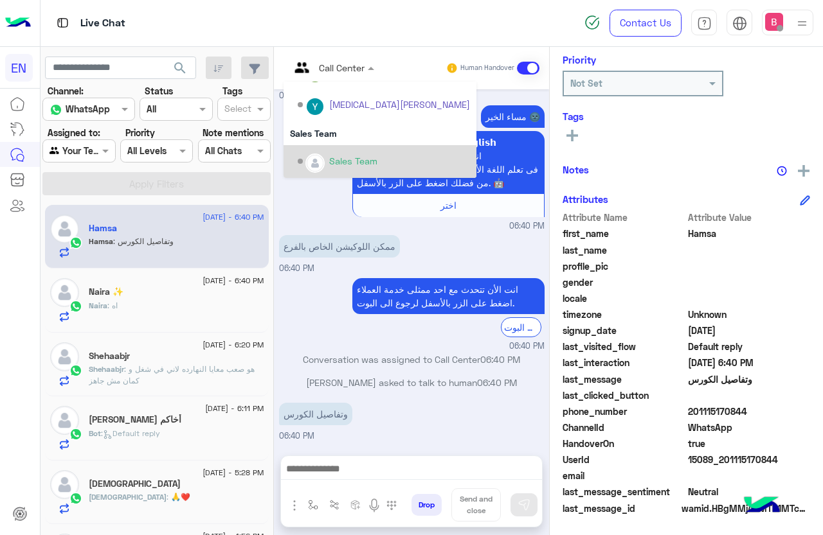
click at [334, 157] on div "Sales Team" at bounding box center [353, 160] width 48 height 13
click at [334, 157] on div "اهلا [PERSON_NAME] فى 𝗘𝗻𝗴𝗹𝗶𝘀𝗵 𝗖𝗮𝗽𝘀𝘂𝗹𝗲𝘀 👋 انا مساعدك الألى [PERSON_NAME] فى تعلم…" at bounding box center [411, 174] width 265 height 86
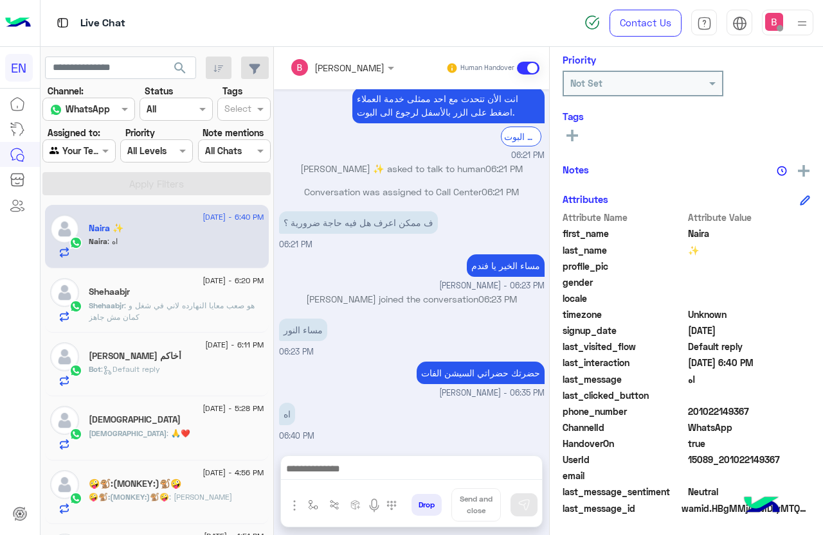
click at [87, 140] on div "Agent Filter Your Team" at bounding box center [78, 150] width 73 height 23
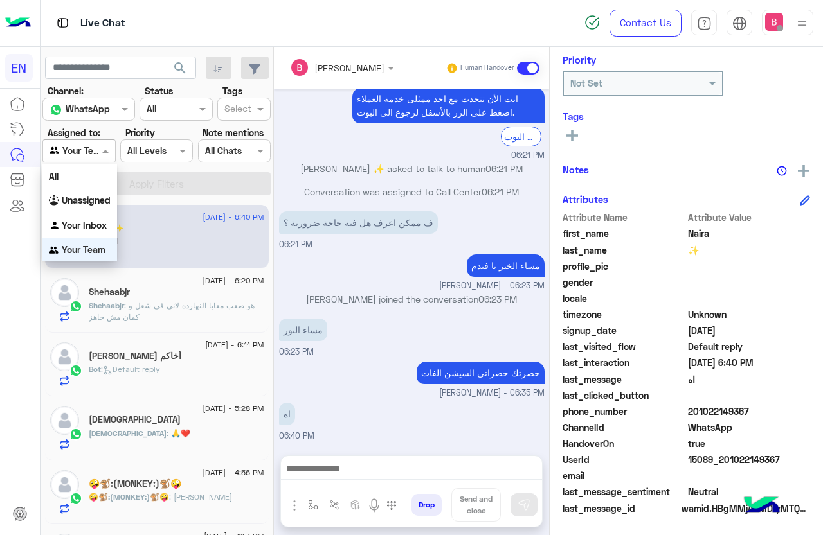
scroll to position [1, 0]
drag, startPoint x: 86, startPoint y: 226, endPoint x: 96, endPoint y: 219, distance: 12.5
click at [87, 226] on b "Your Inbox" at bounding box center [84, 224] width 45 height 11
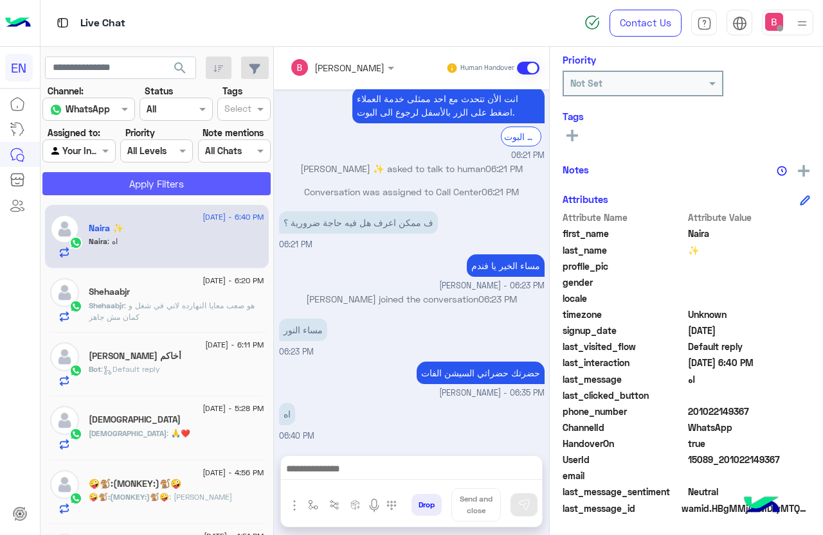
click at [126, 191] on button "Apply Filters" at bounding box center [156, 183] width 228 height 23
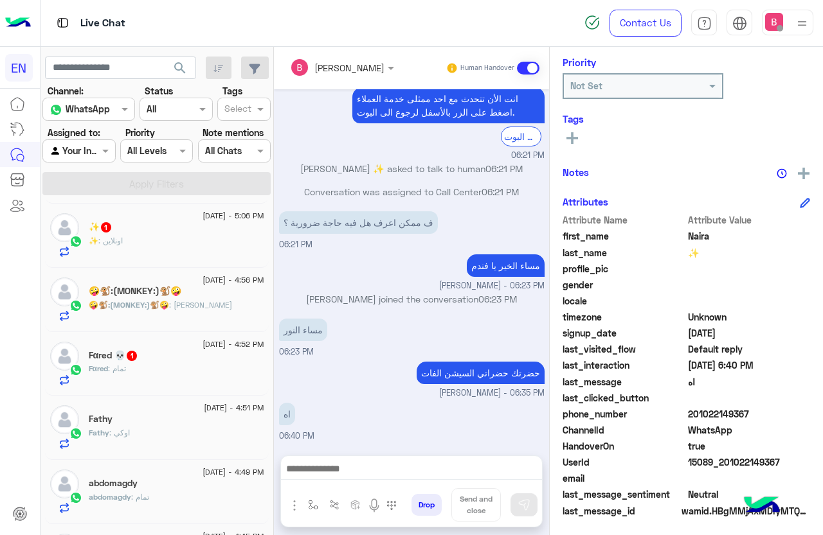
scroll to position [157, 0]
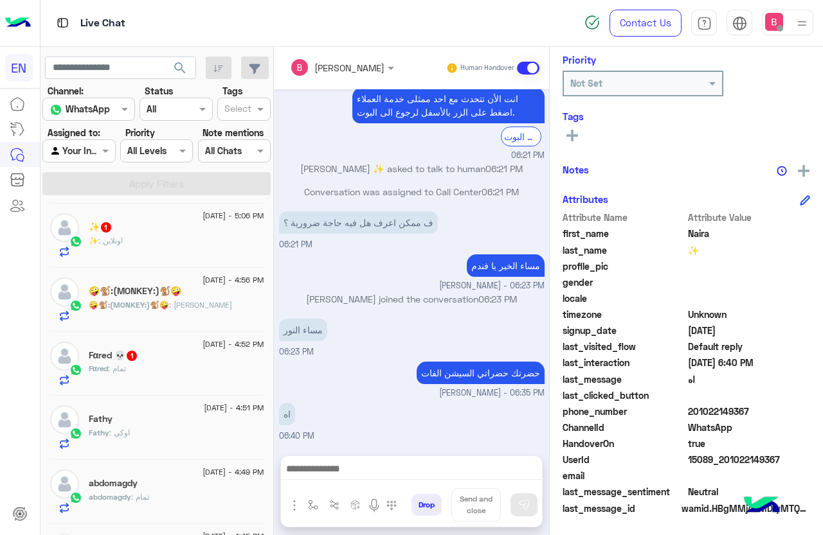
click at [182, 377] on div "Fαred : تمام" at bounding box center [176, 374] width 175 height 22
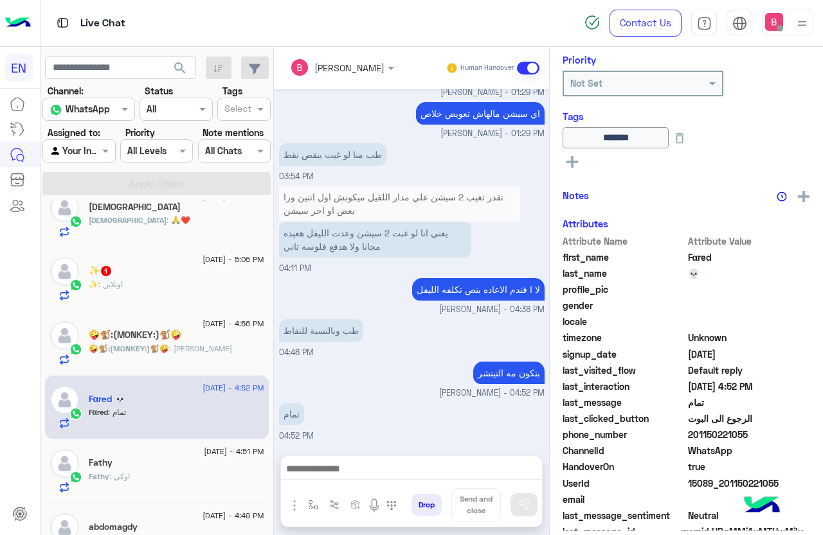
scroll to position [129, 0]
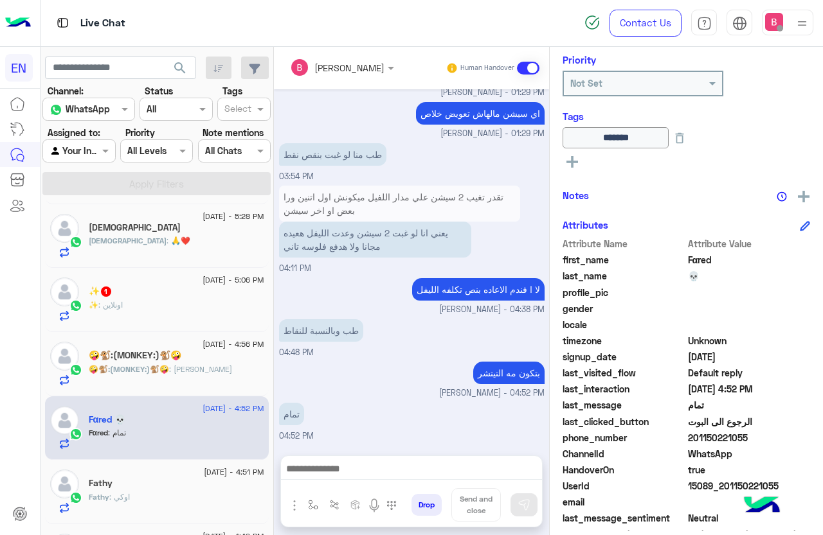
click at [171, 312] on div "✨ : اونلاين" at bounding box center [176, 310] width 175 height 22
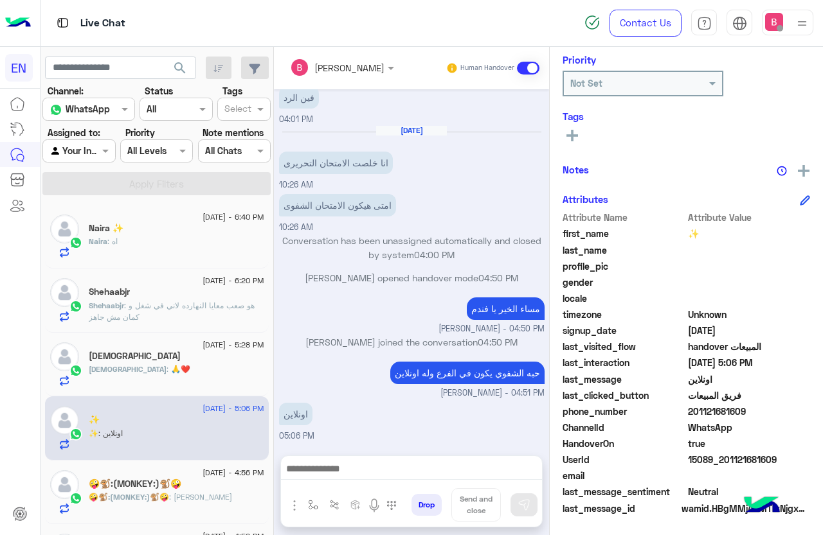
drag, startPoint x: 690, startPoint y: 413, endPoint x: 756, endPoint y: 418, distance: 67.0
click at [773, 418] on span "201121681609" at bounding box center [749, 411] width 123 height 13
copy span "01121681609"
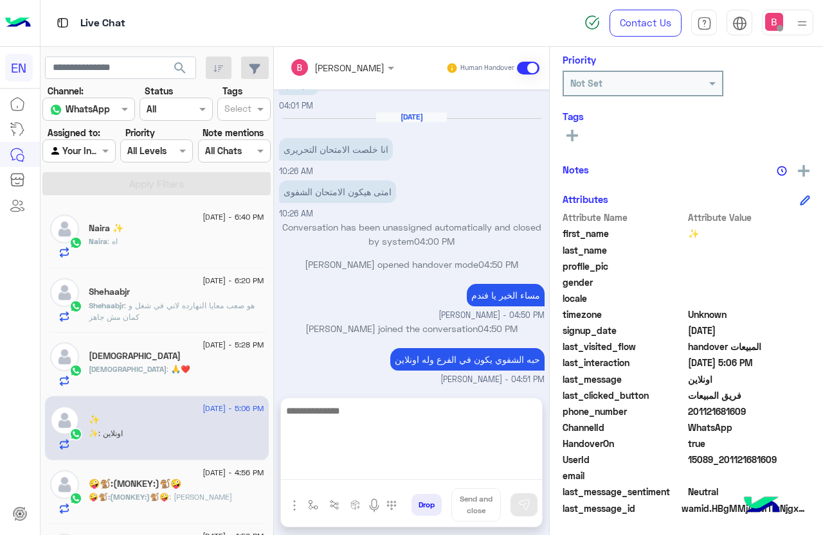
click at [380, 467] on textarea at bounding box center [411, 441] width 261 height 77
type textarea "**********"
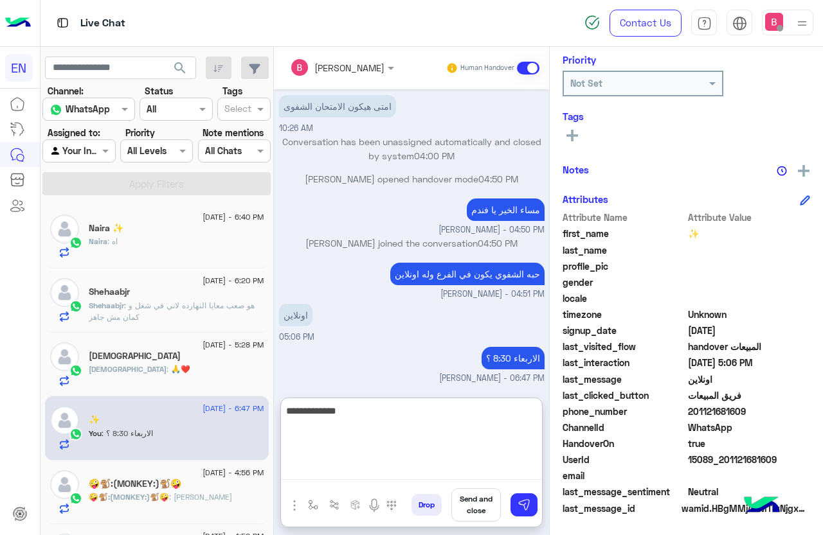
type textarea "**********"
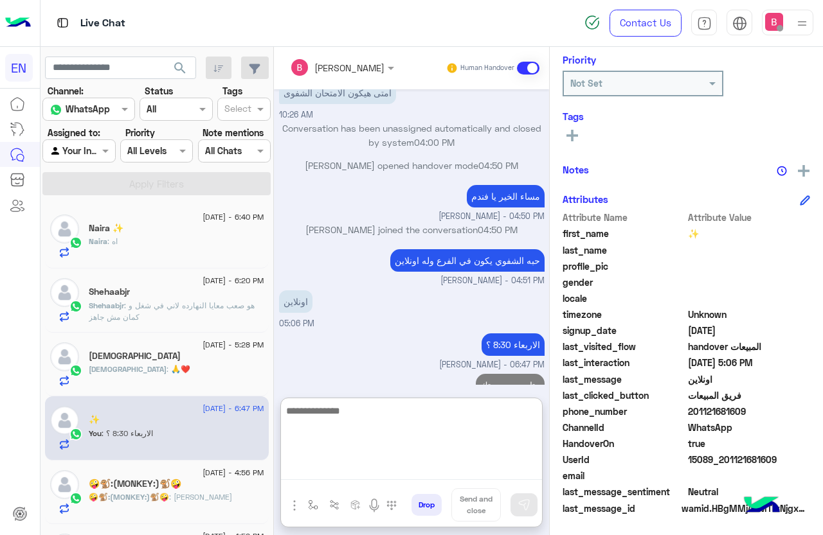
scroll to position [1303, 0]
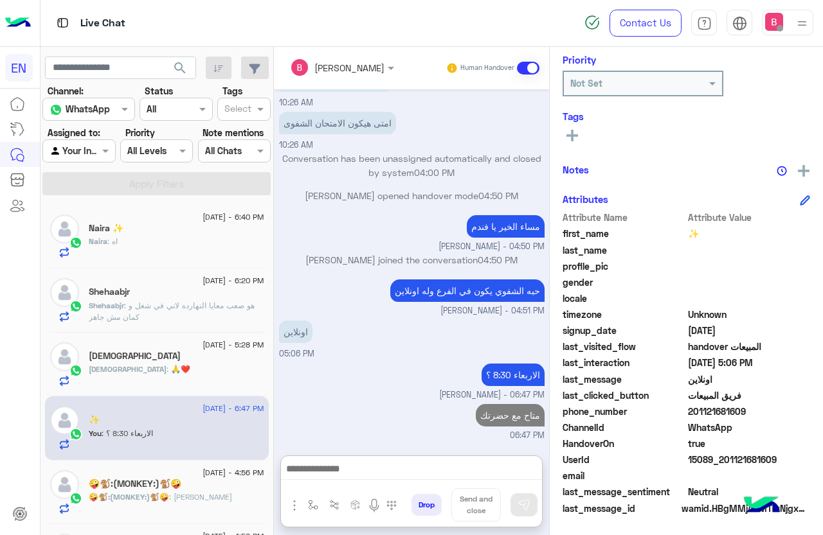
click at [168, 360] on div "[DEMOGRAPHIC_DATA]" at bounding box center [176, 357] width 175 height 13
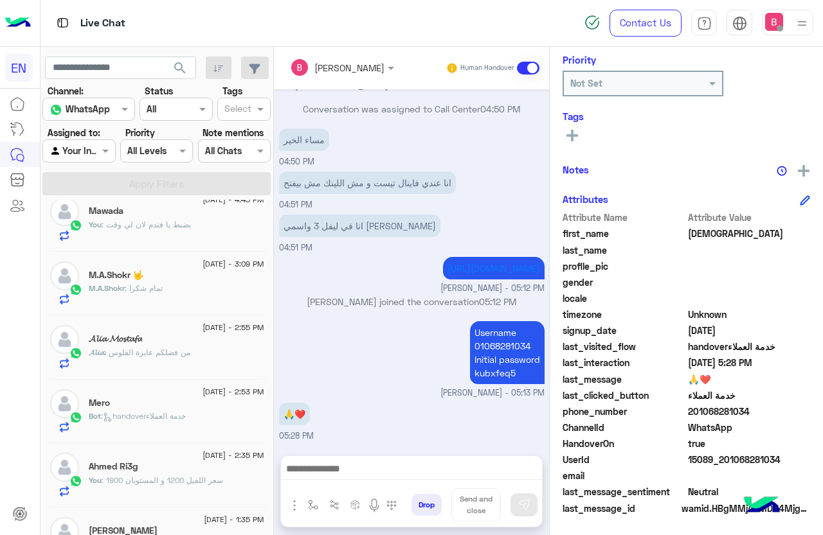
scroll to position [321, 0]
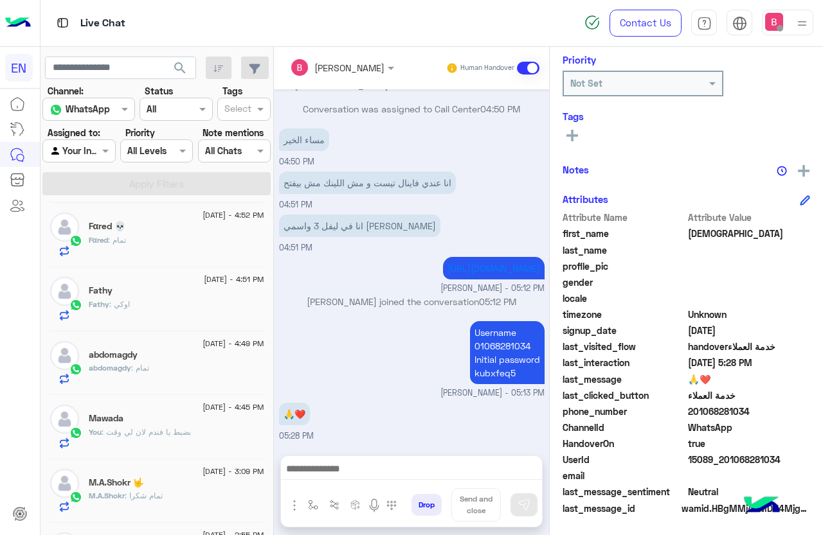
click at [73, 139] on label "Assigned to:" at bounding box center [74, 132] width 53 height 13
click at [74, 145] on input "text" at bounding box center [64, 151] width 30 height 13
click at [94, 202] on b "Unassigned" at bounding box center [86, 200] width 49 height 11
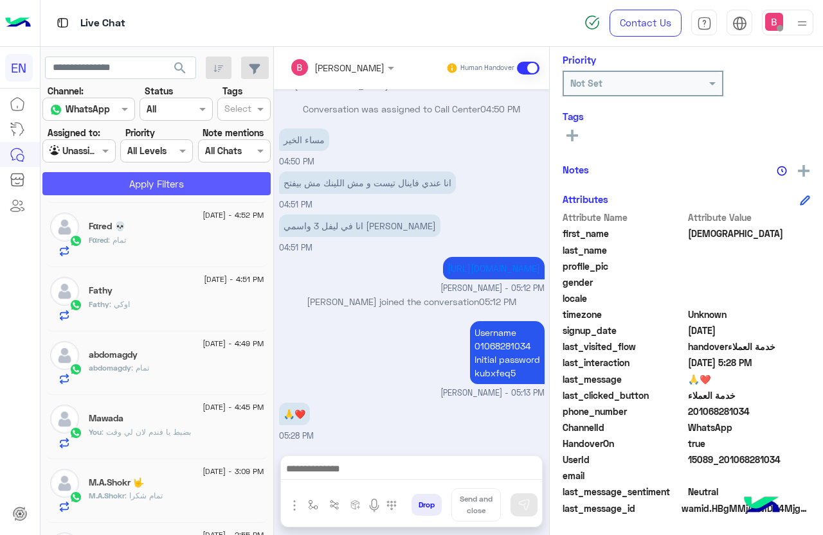
click at [116, 180] on button "Apply Filters" at bounding box center [156, 183] width 228 height 23
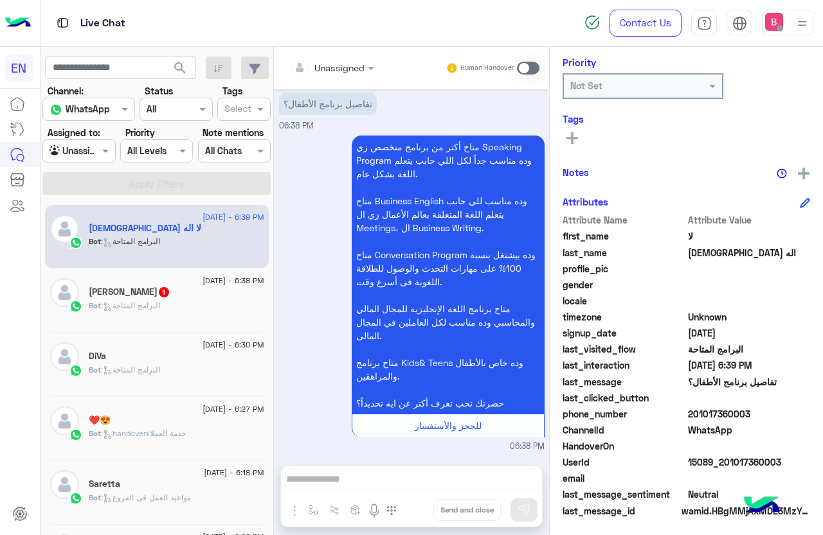
scroll to position [157, 0]
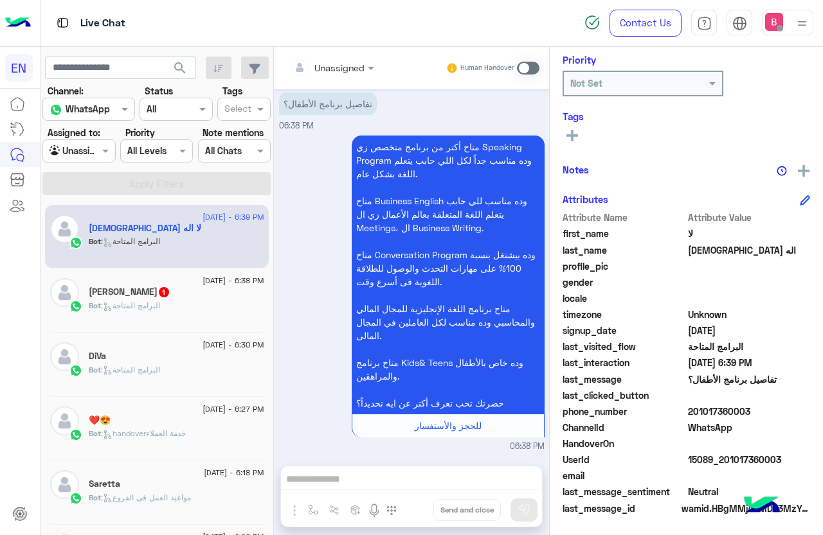
click at [134, 306] on span ": البرامج المتاحة" at bounding box center [130, 306] width 59 height 10
